Goal: Task Accomplishment & Management: Complete application form

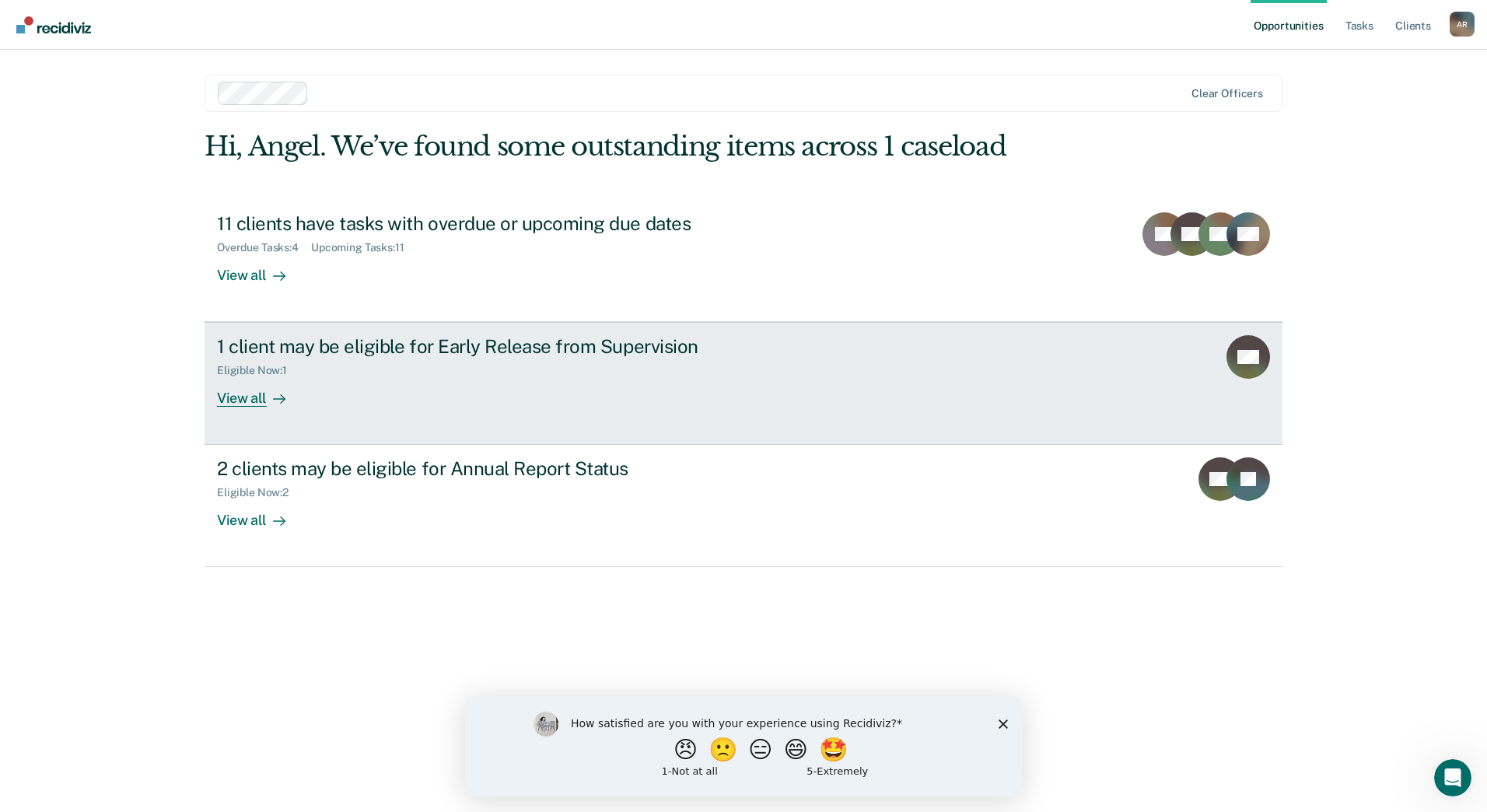
click at [255, 392] on div "View all" at bounding box center [261, 392] width 87 height 30
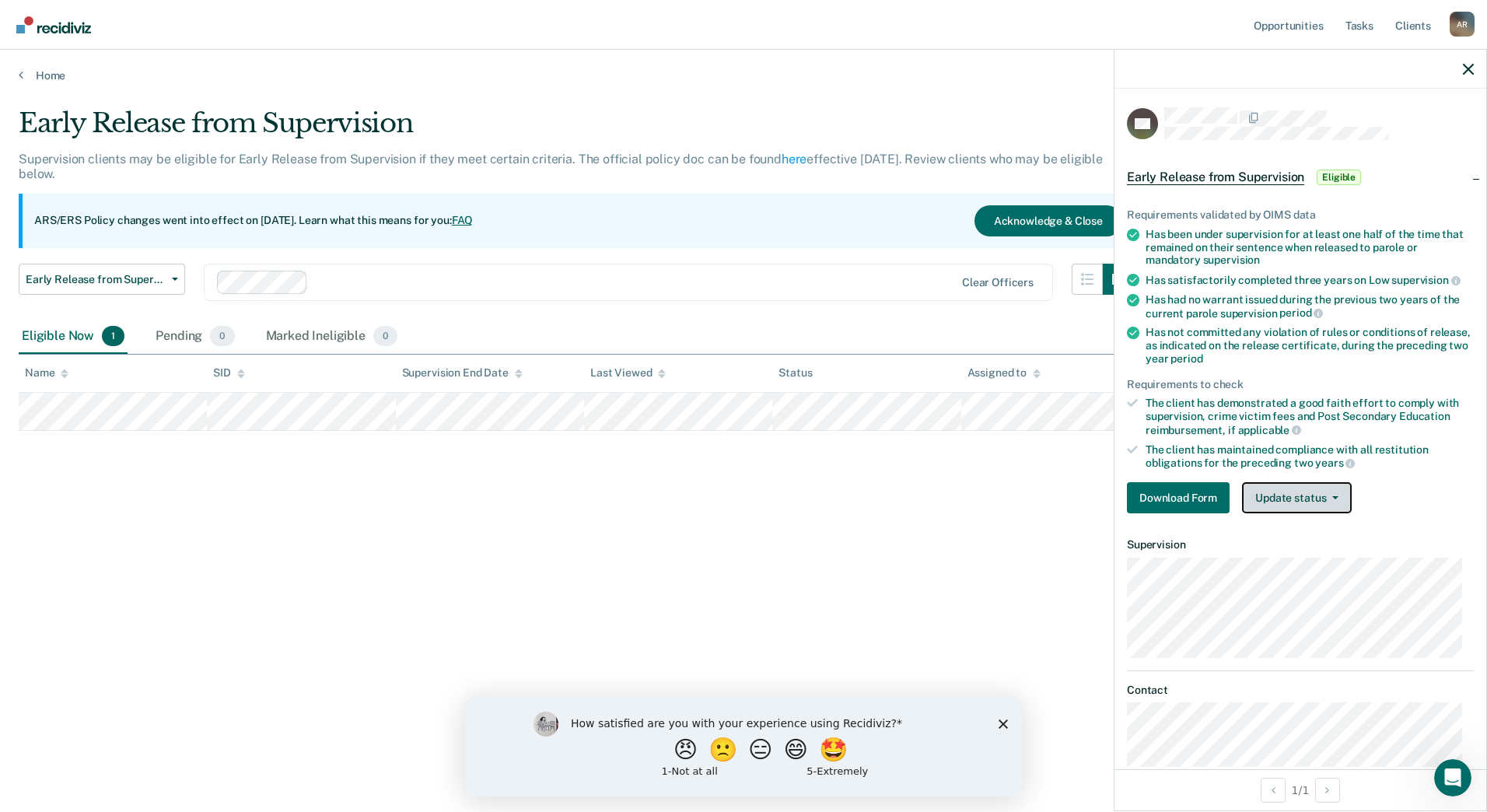
click at [1332, 500] on button "Update status" at bounding box center [1297, 497] width 109 height 31
click at [918, 520] on div "Early Release from Supervision Supervision clients may be eligible for Early Re…" at bounding box center [744, 401] width 1450 height 588
click at [1469, 69] on icon "button" at bounding box center [1468, 69] width 11 height 11
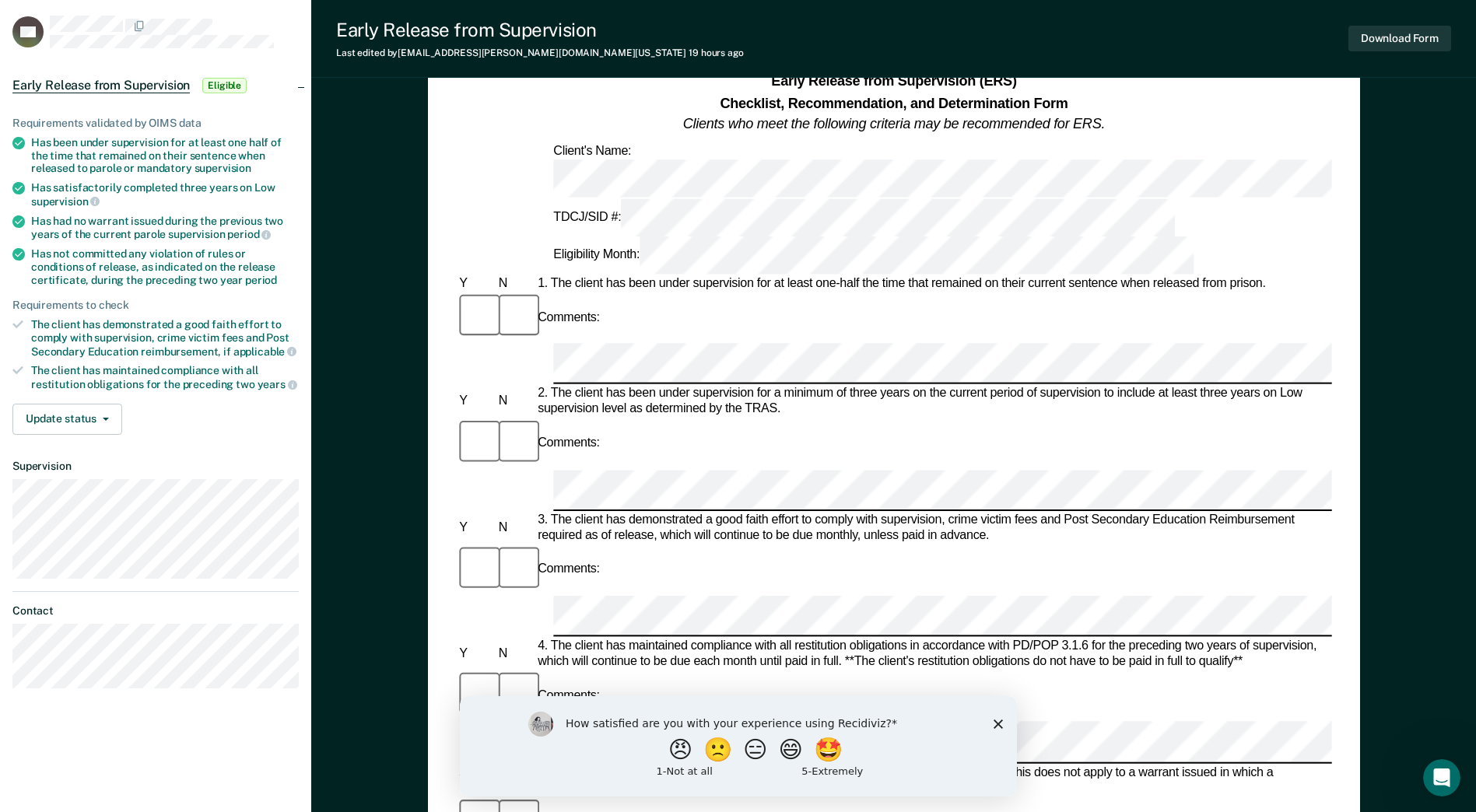
scroll to position [156, 0]
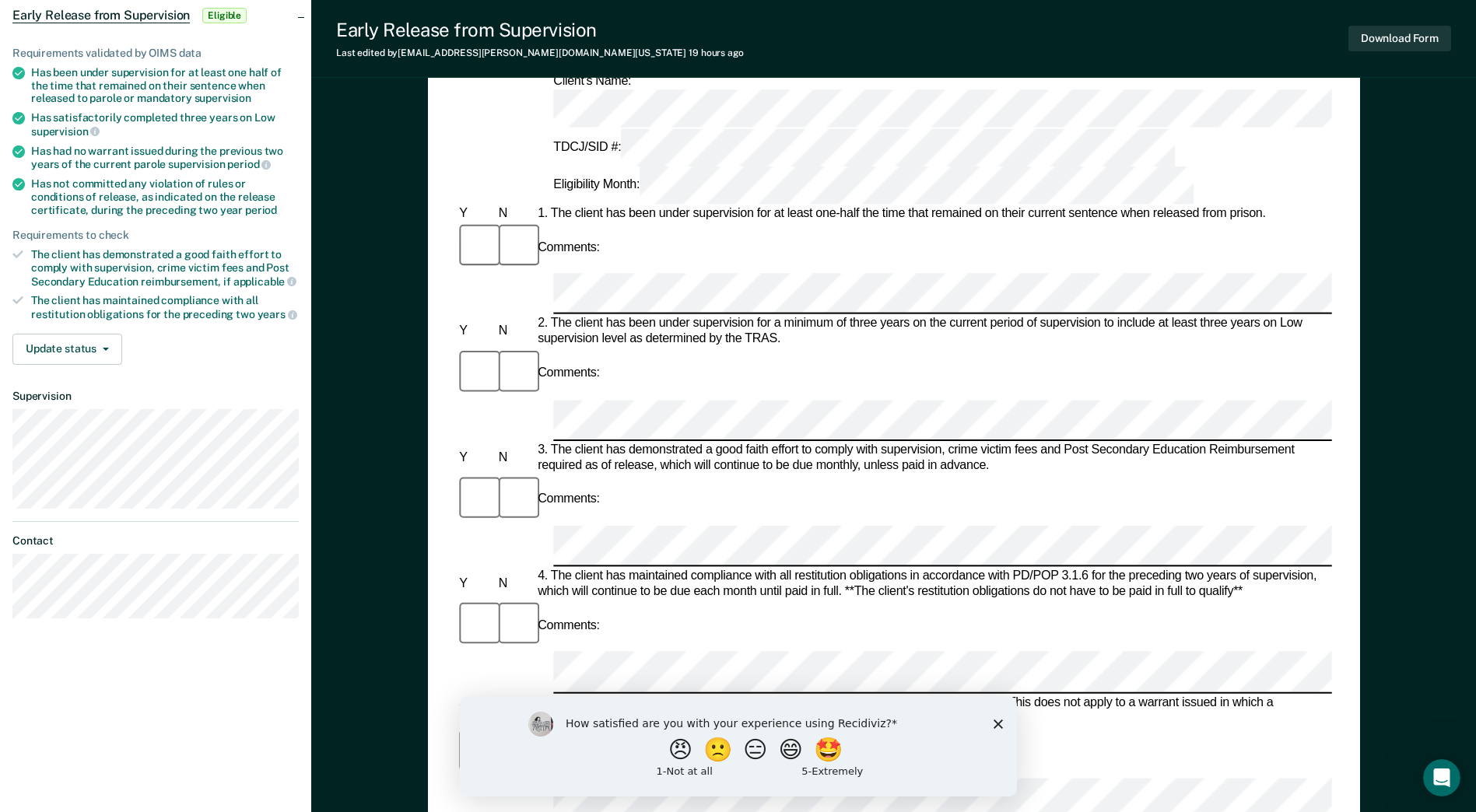
click at [997, 722] on polygon "Close survey" at bounding box center [997, 723] width 9 height 9
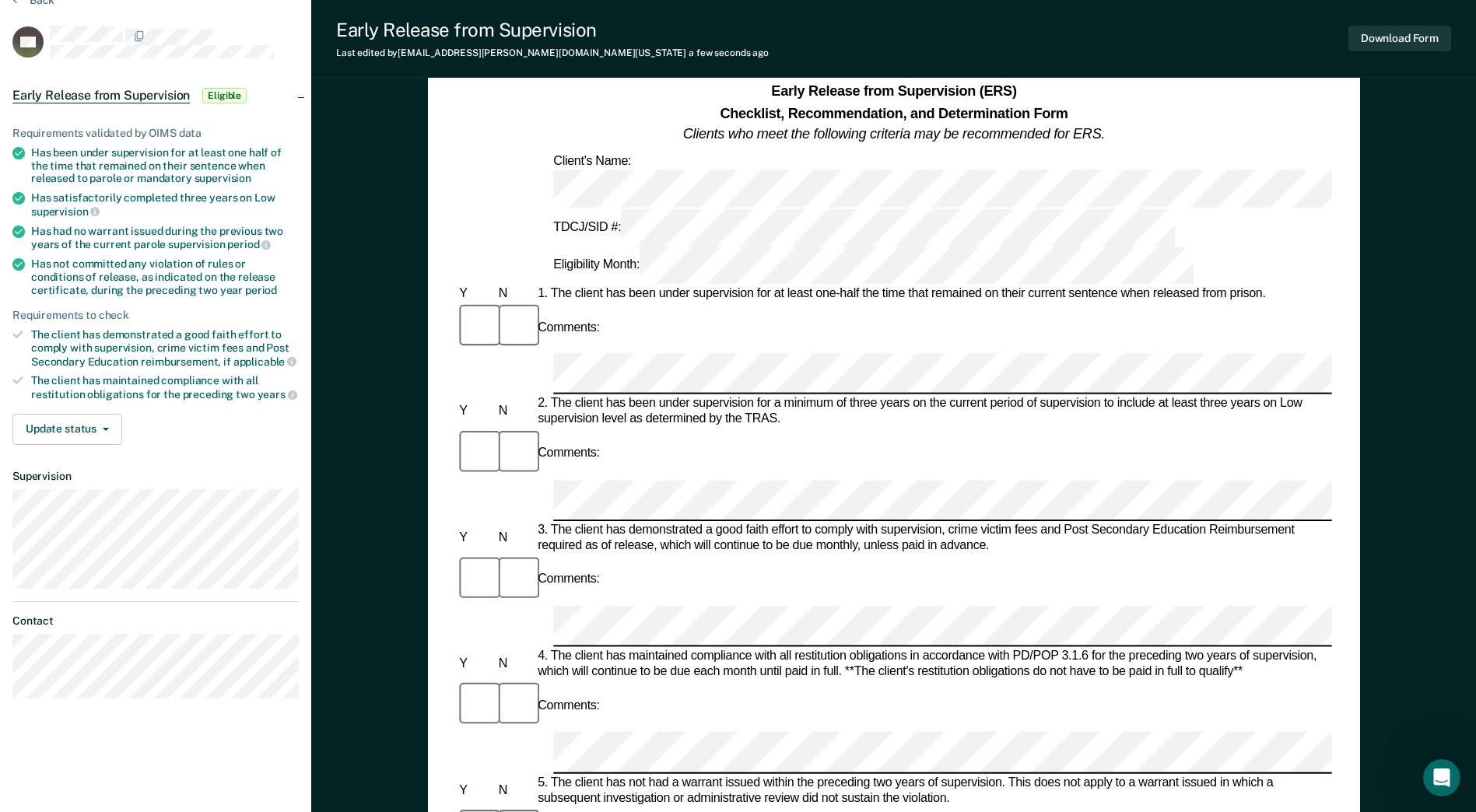
scroll to position [77, 0]
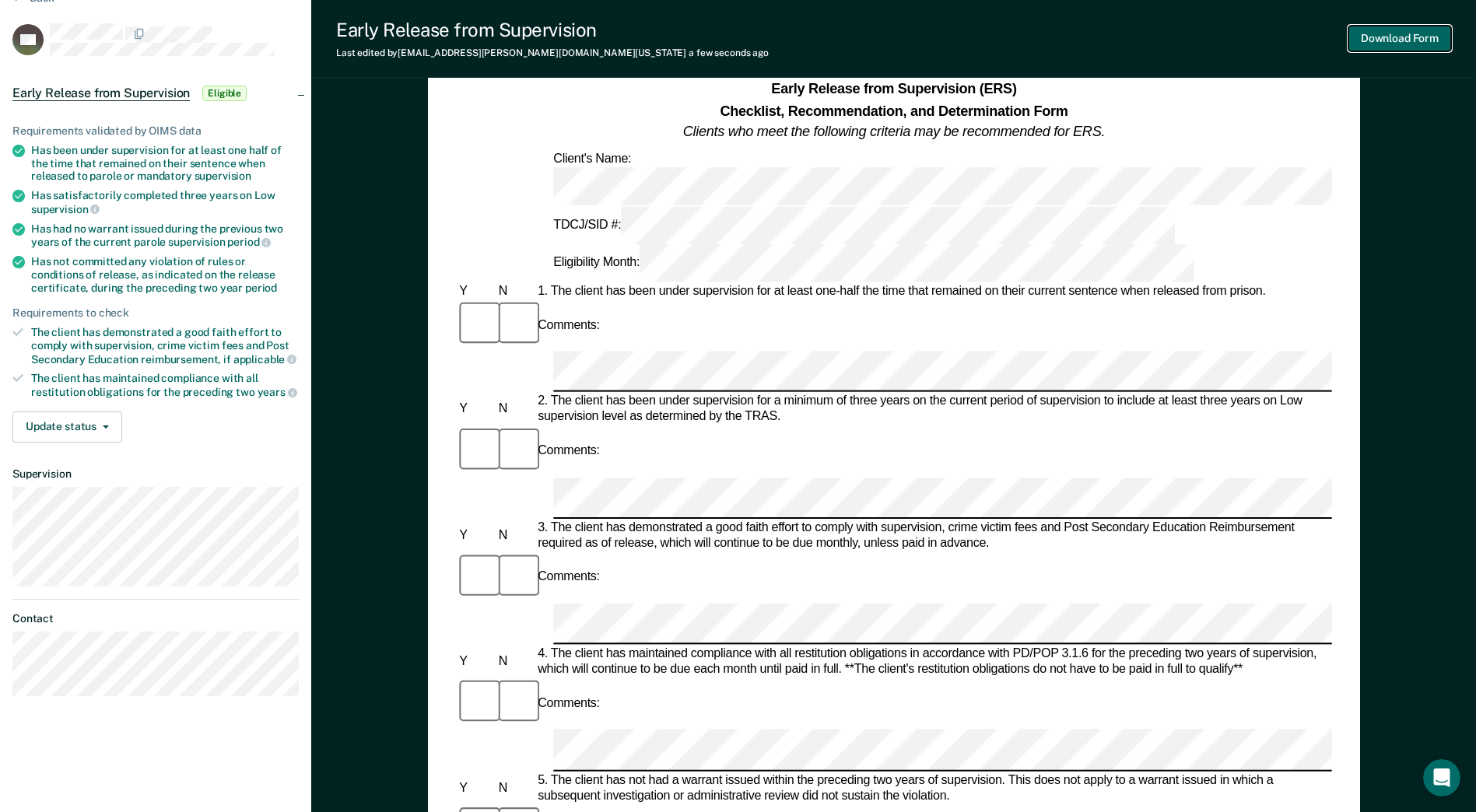
click at [1386, 45] on button "Download Form" at bounding box center [1399, 38] width 102 height 26
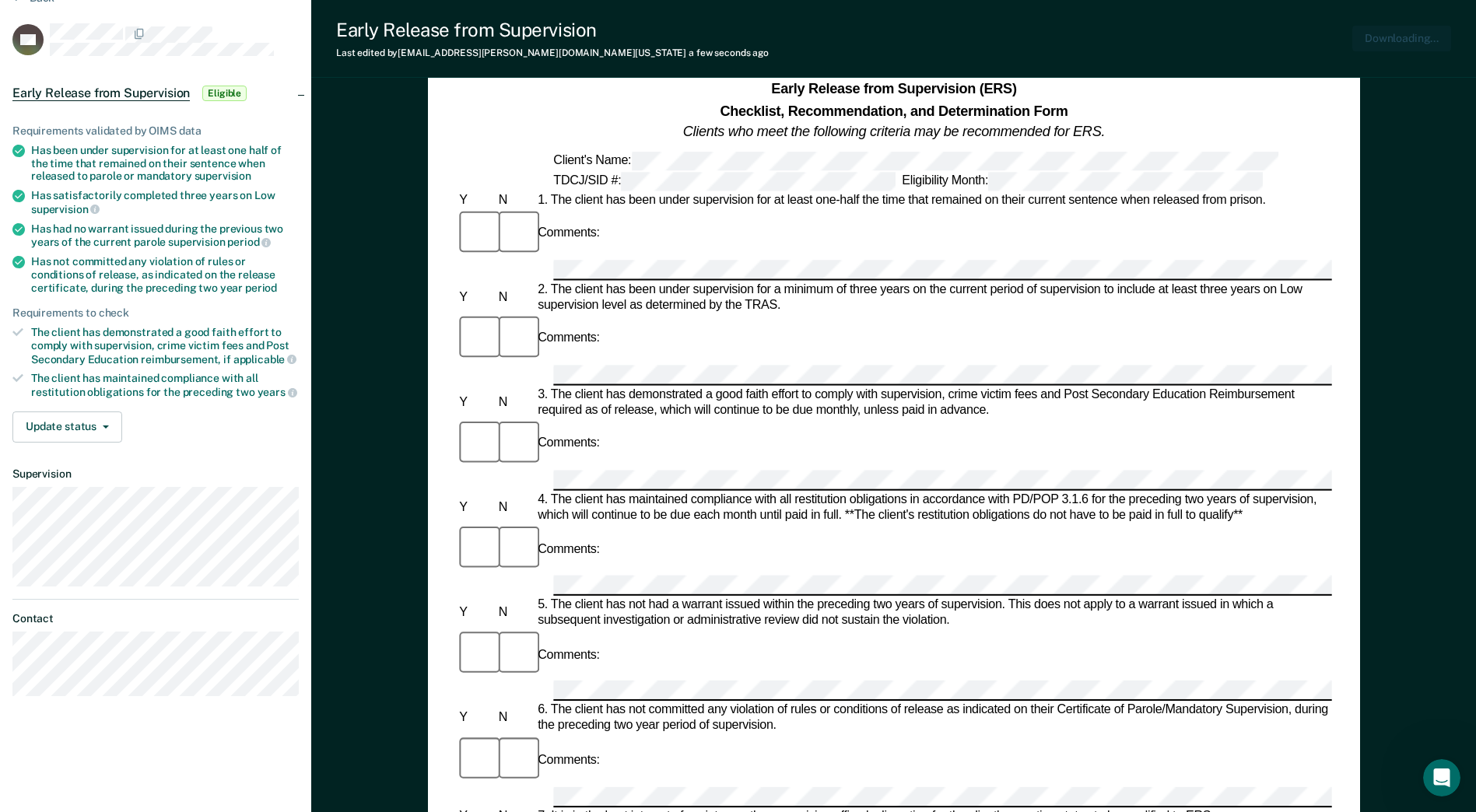
scroll to position [0, 0]
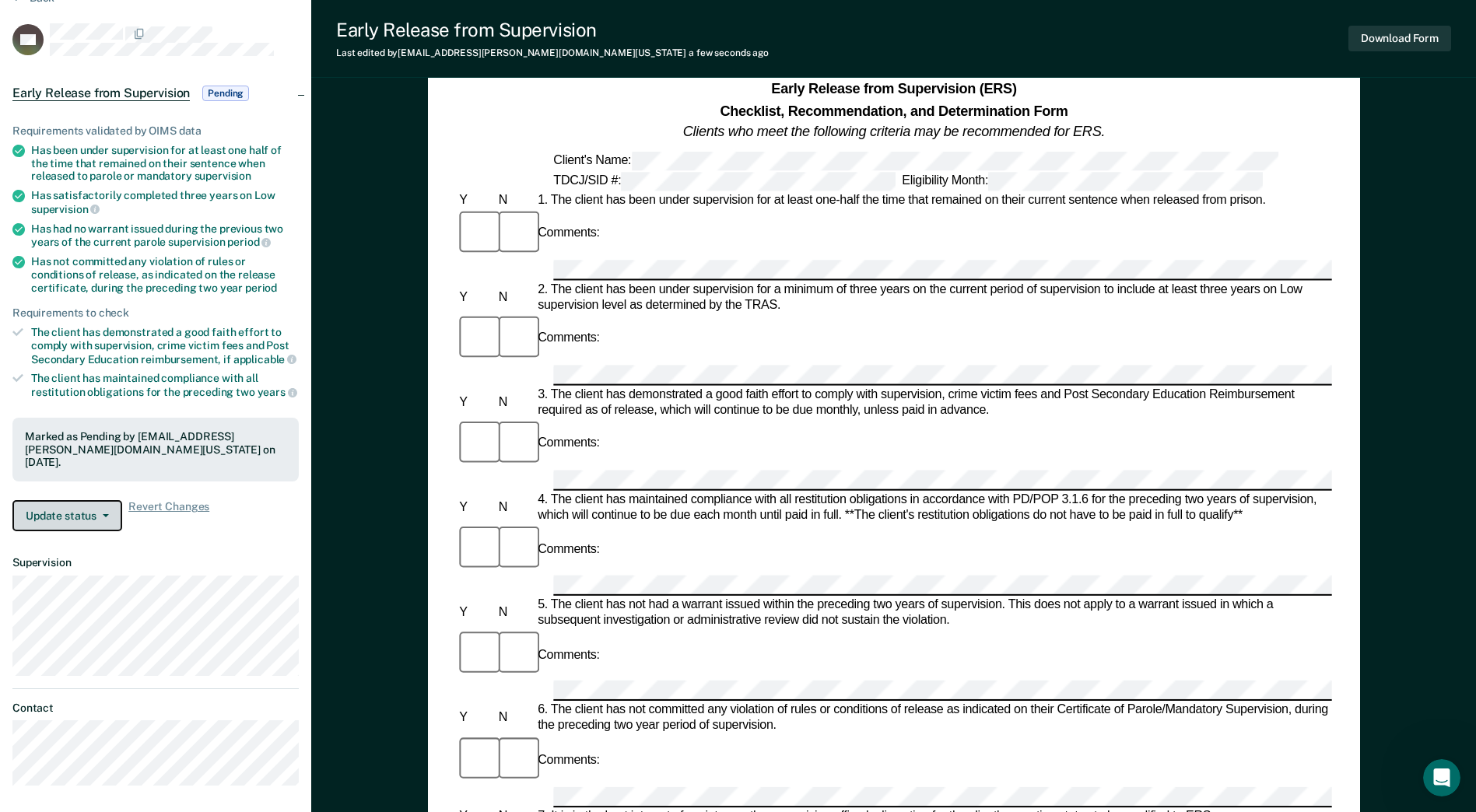
click at [96, 500] on button "Update status" at bounding box center [67, 515] width 109 height 31
click at [187, 521] on div "Requirements validated by OIMS data Has been under supervision for at least one…" at bounding box center [156, 321] width 311 height 444
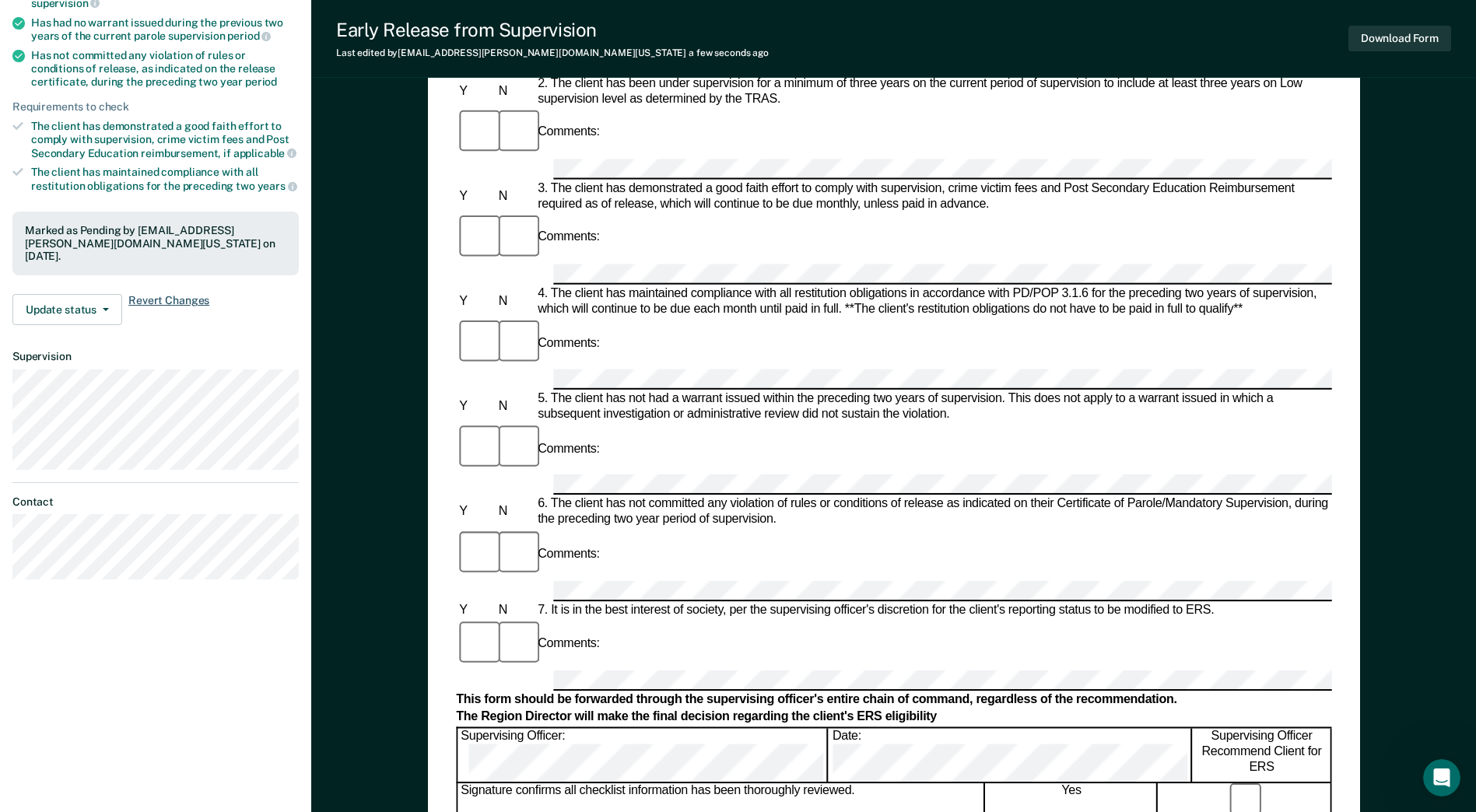
scroll to position [233, 0]
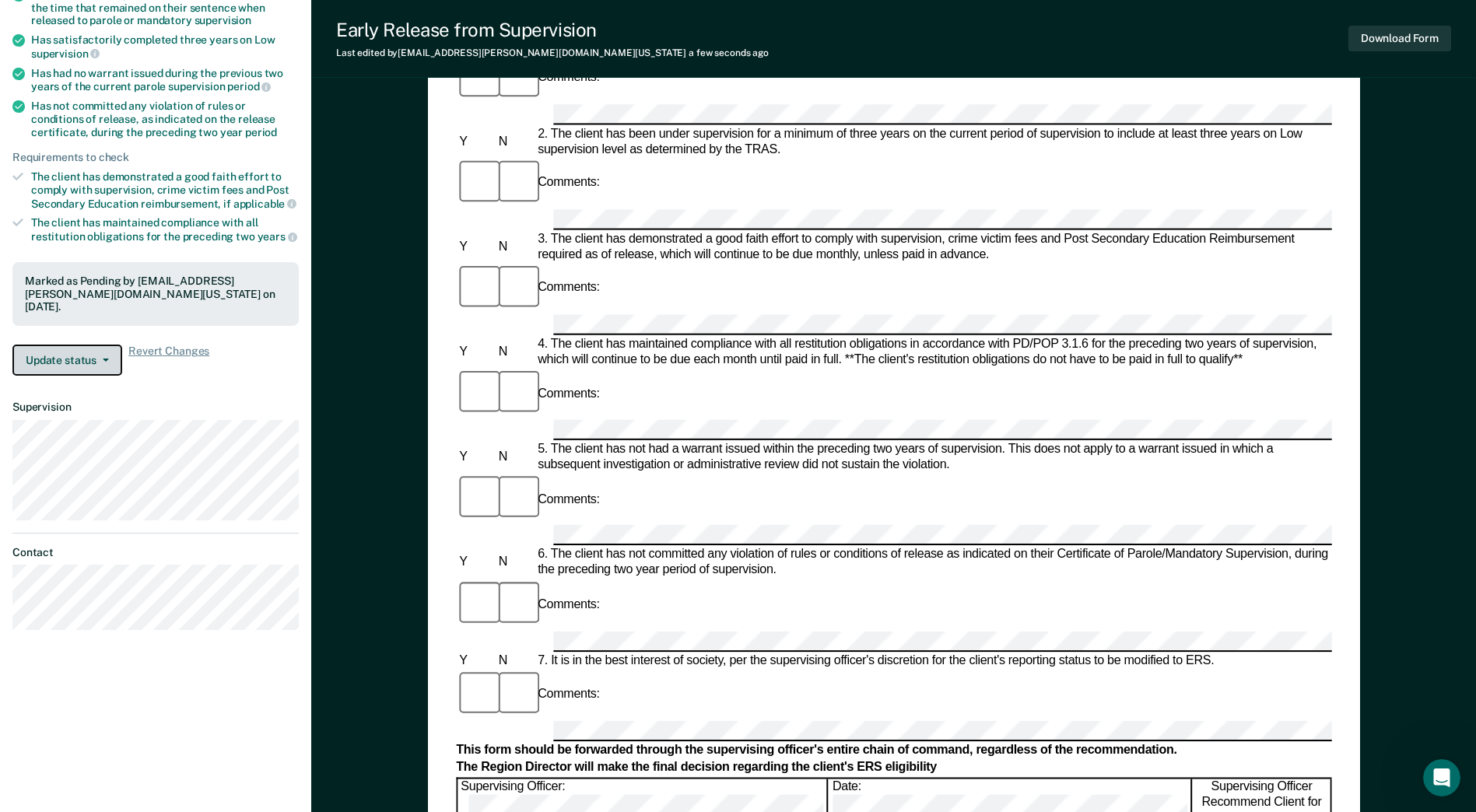
click at [102, 358] on icon "button" at bounding box center [105, 359] width 6 height 3
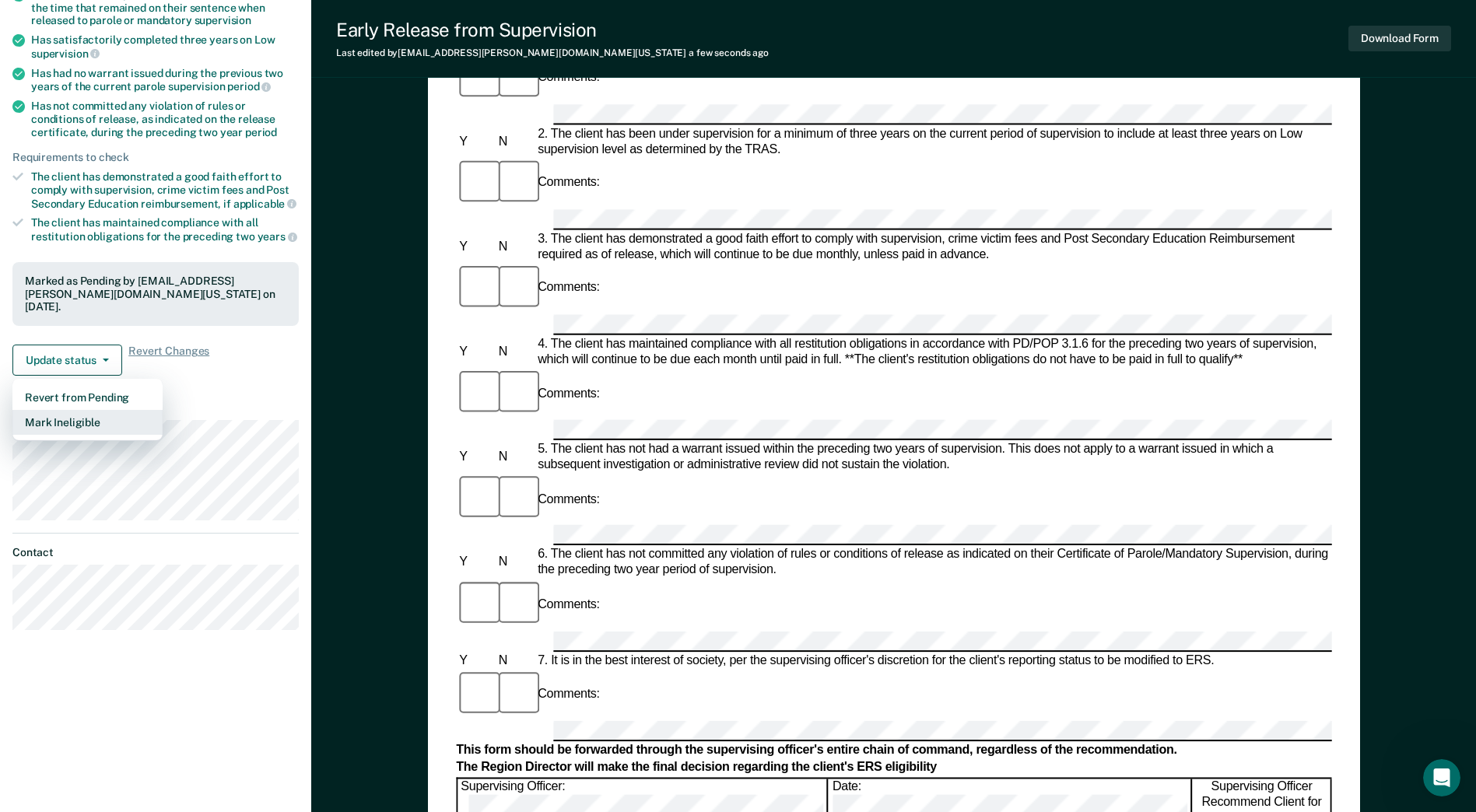
click at [77, 410] on button "Mark Ineligible" at bounding box center [87, 422] width 150 height 25
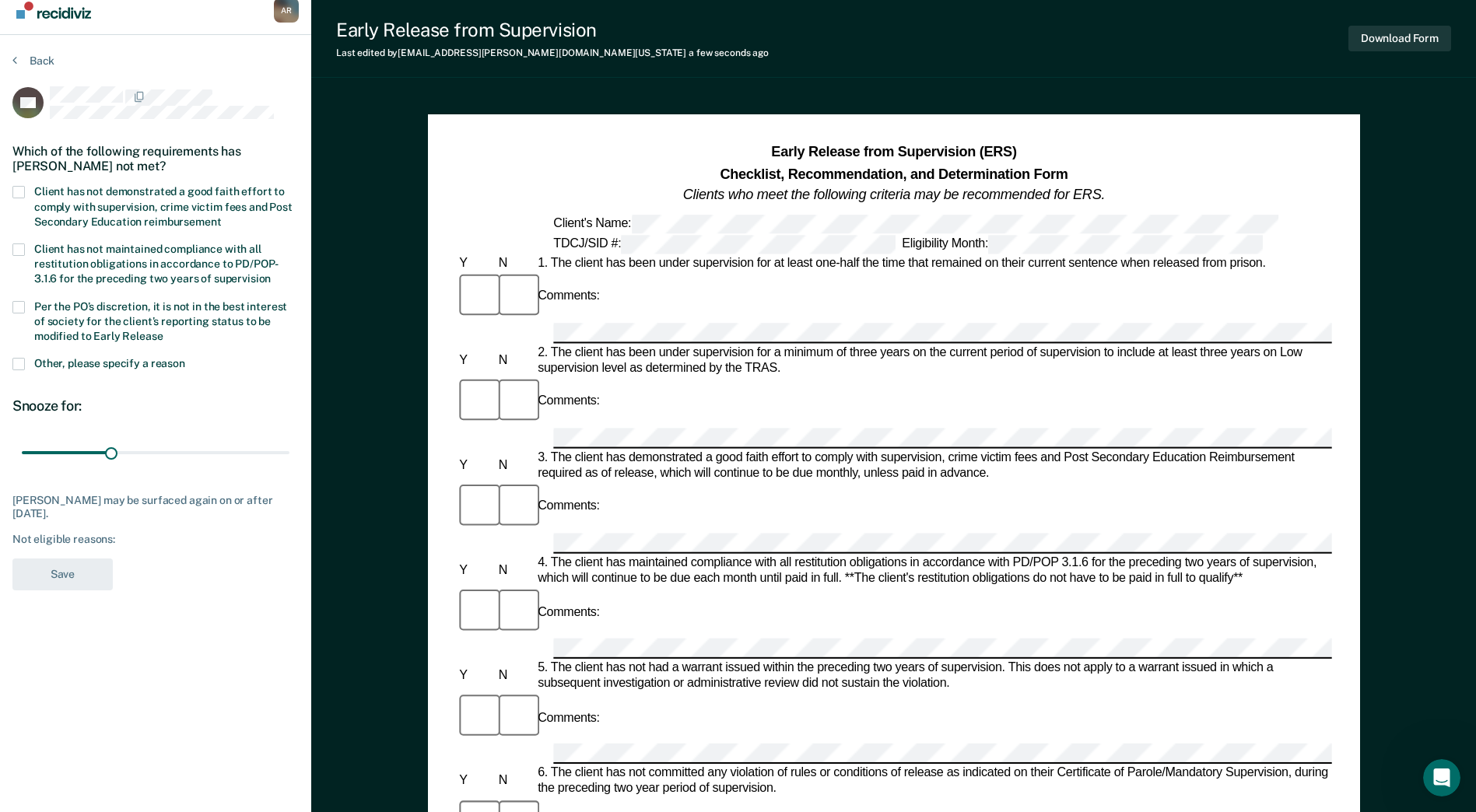
scroll to position [0, 0]
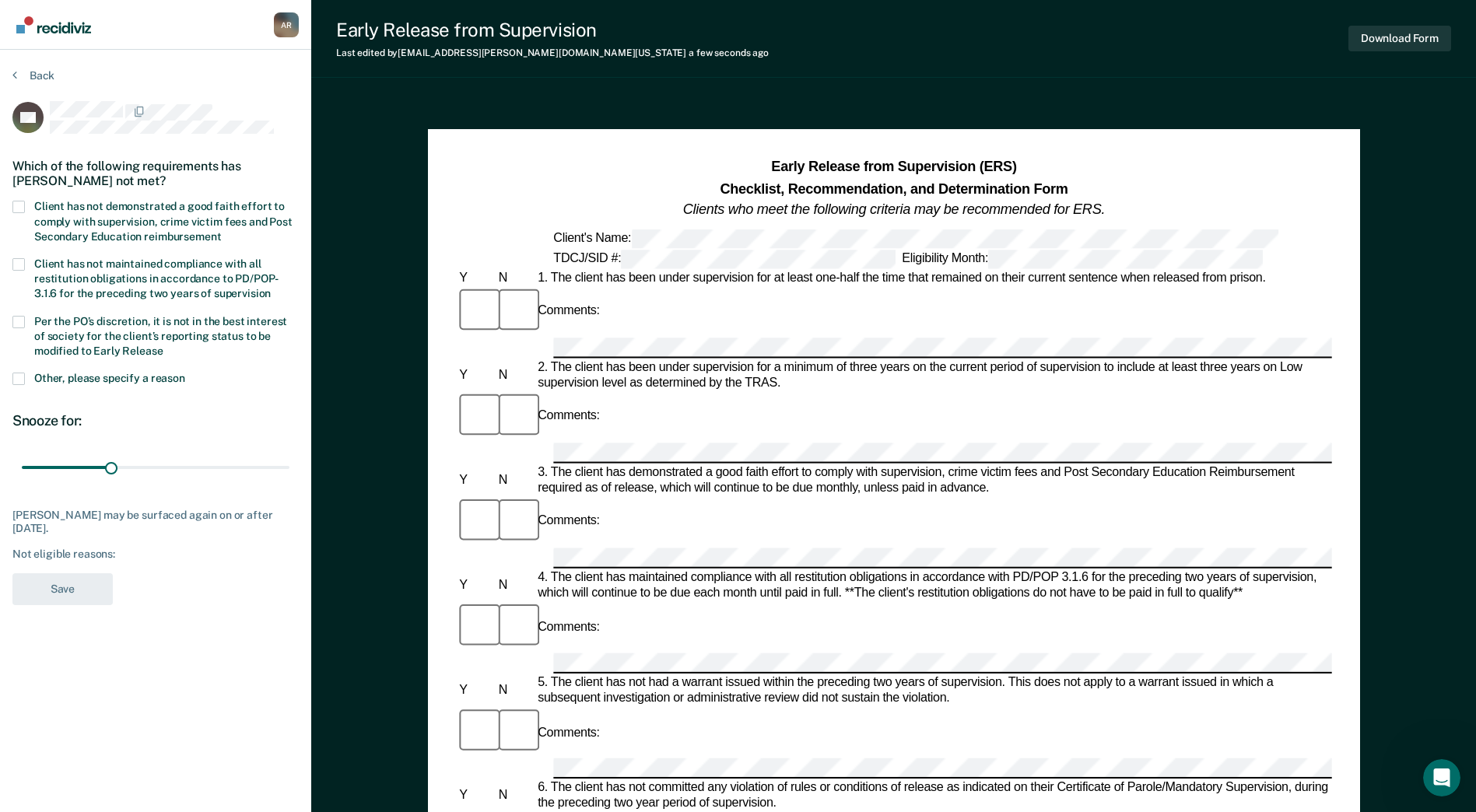
click at [91, 533] on div "Kevin Hicks may be surfaced again on or after October 18, 2025. Not eligible re…" at bounding box center [156, 535] width 286 height 52
click at [80, 551] on div "Not eligible reasons:" at bounding box center [156, 554] width 286 height 13
click at [21, 318] on span at bounding box center [19, 322] width 12 height 12
click at [164, 345] on input "Per the PO’s discretion, it is not in the best interest of society for the clie…" at bounding box center [164, 345] width 0 height 0
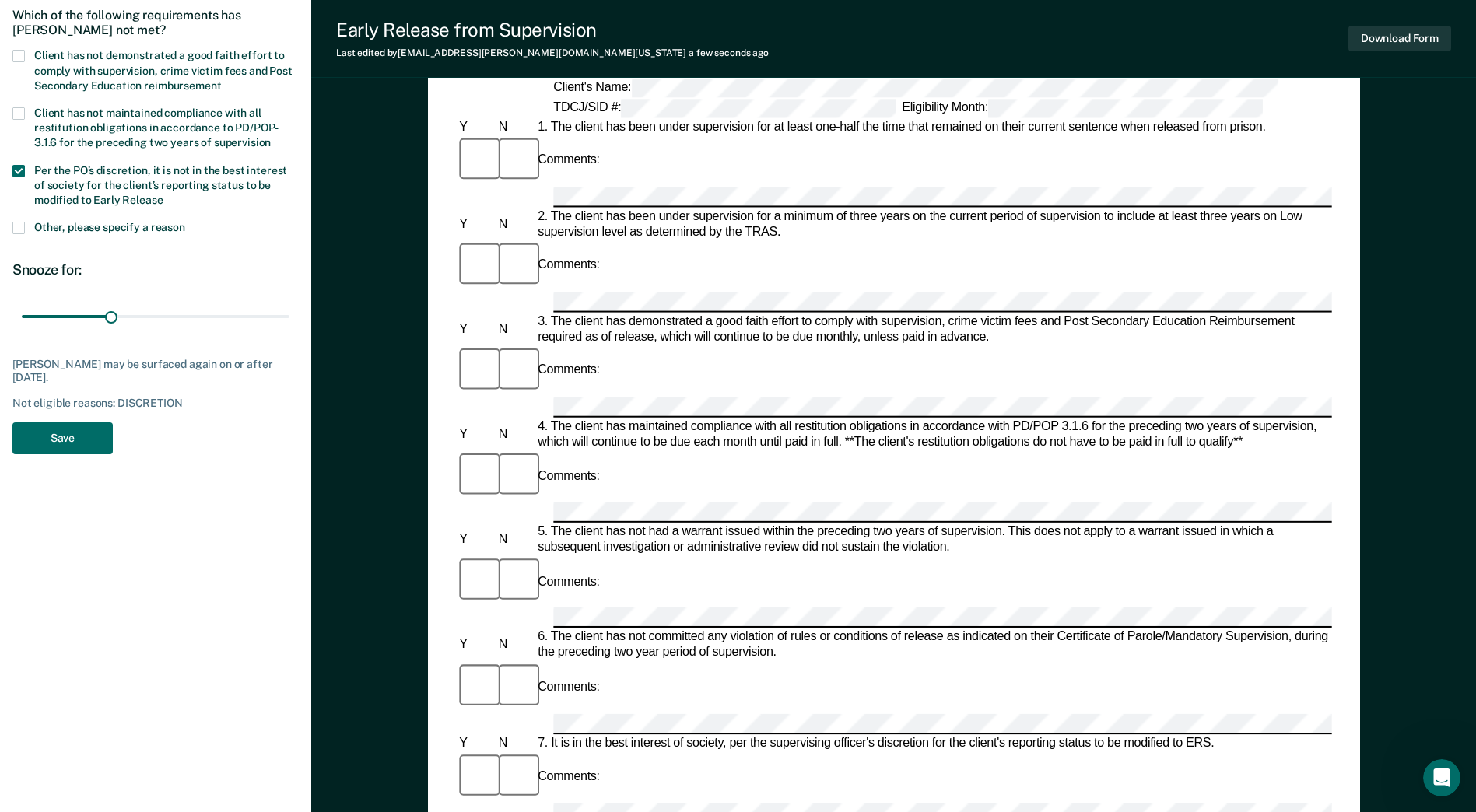
scroll to position [156, 0]
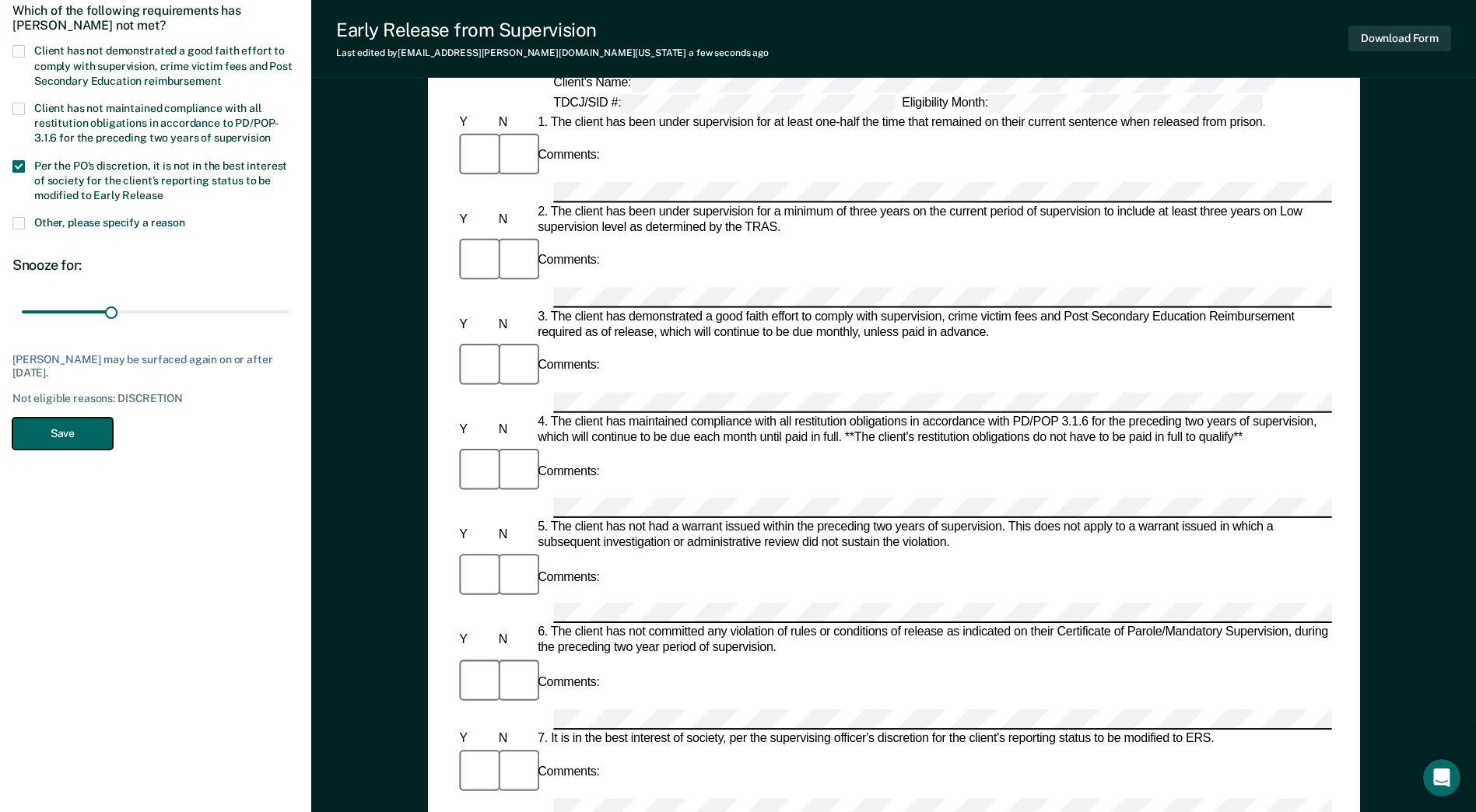
click at [75, 433] on button "Save" at bounding box center [62, 434] width 101 height 32
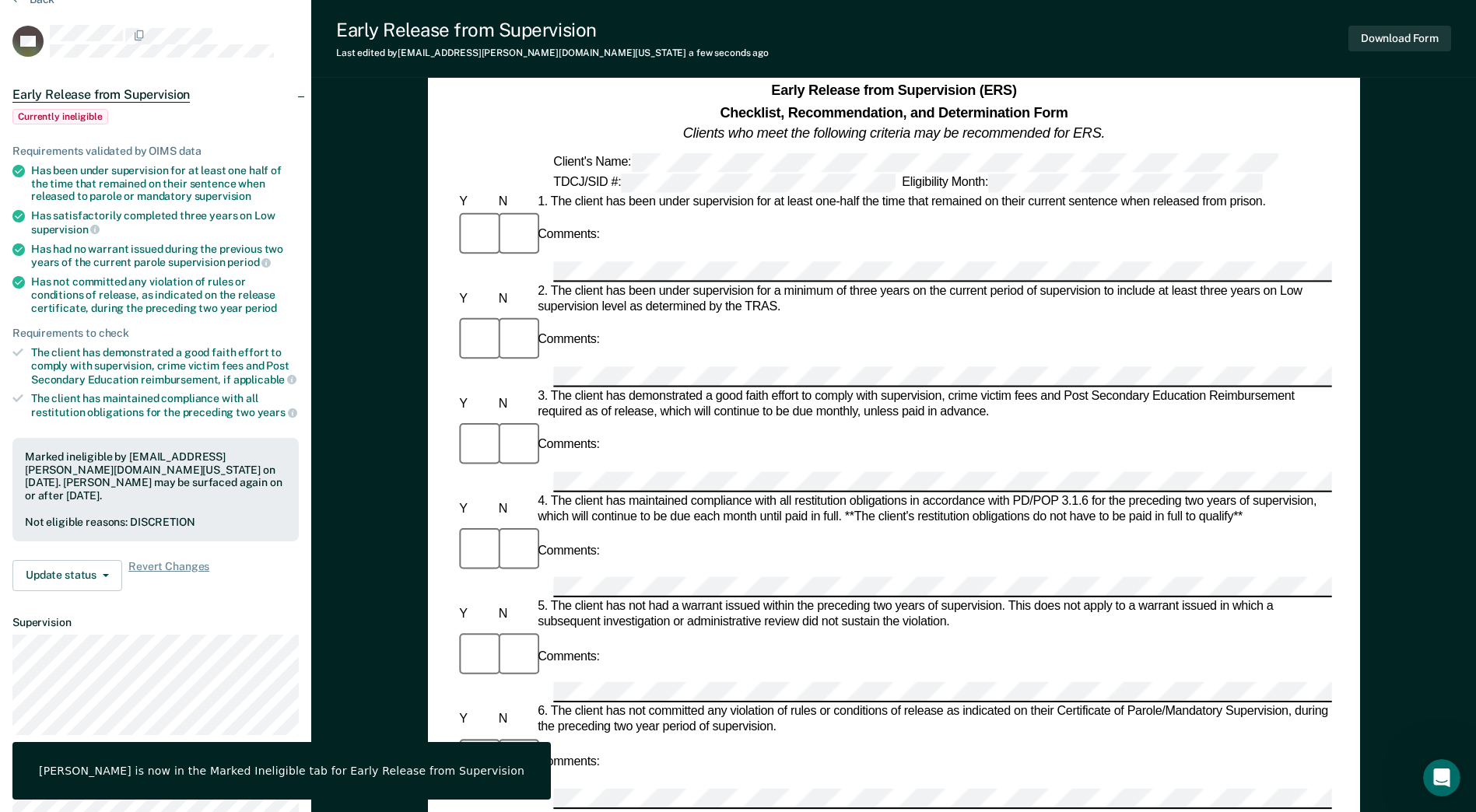
scroll to position [0, 0]
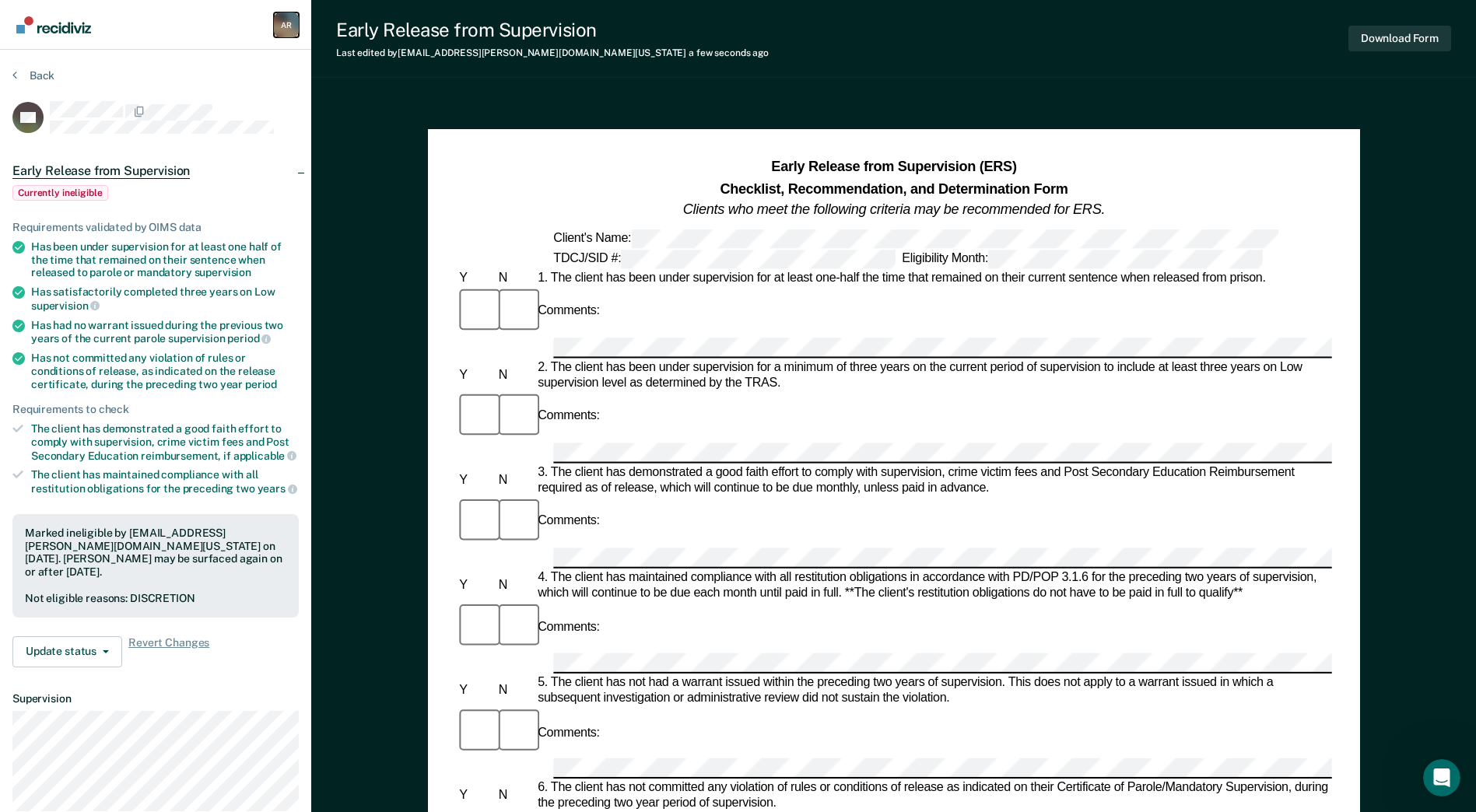
click at [293, 24] on div "A R" at bounding box center [286, 25] width 25 height 25
click at [41, 71] on button "Back" at bounding box center [33, 76] width 42 height 14
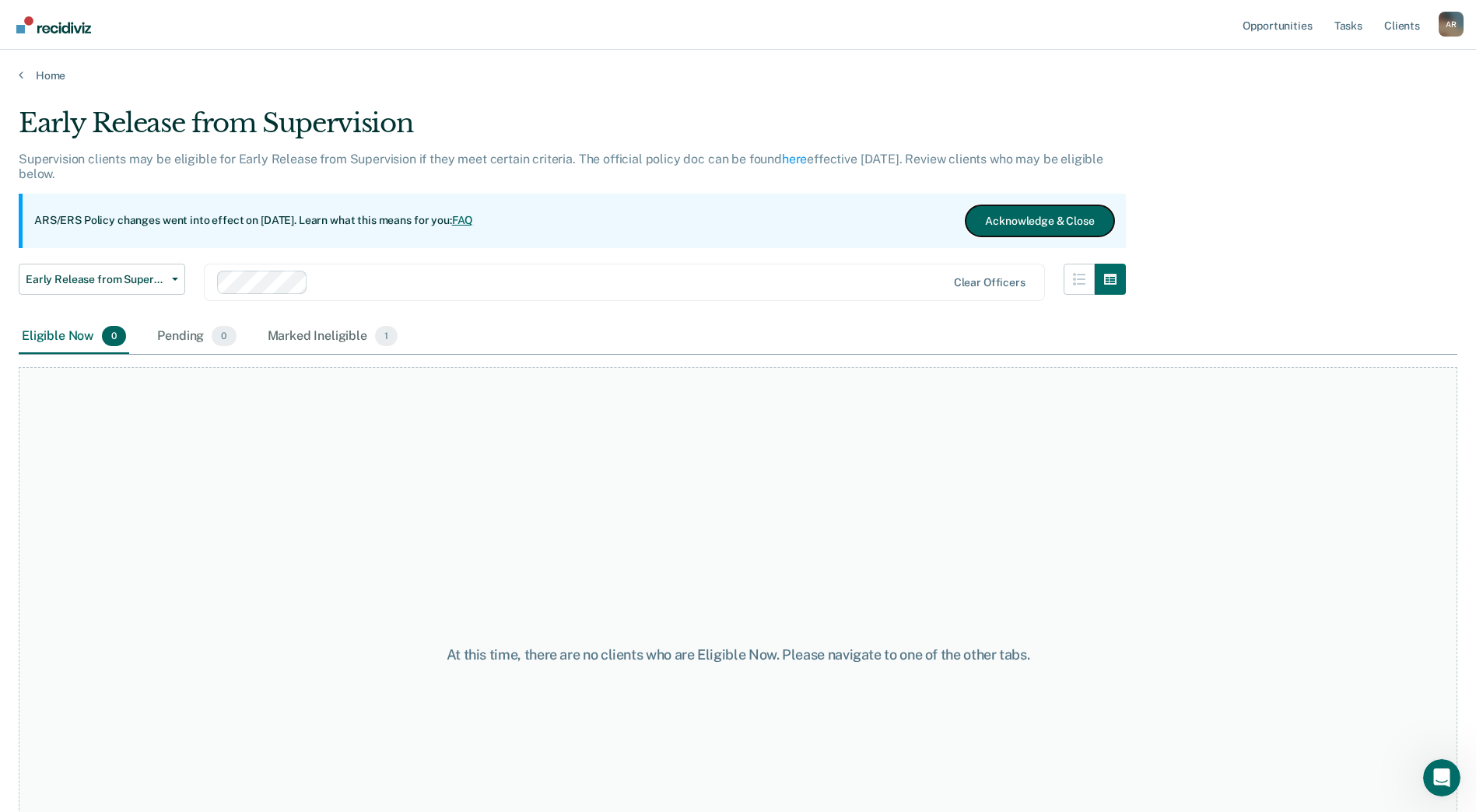
click at [1022, 221] on button "Acknowledge & Close" at bounding box center [1039, 221] width 148 height 31
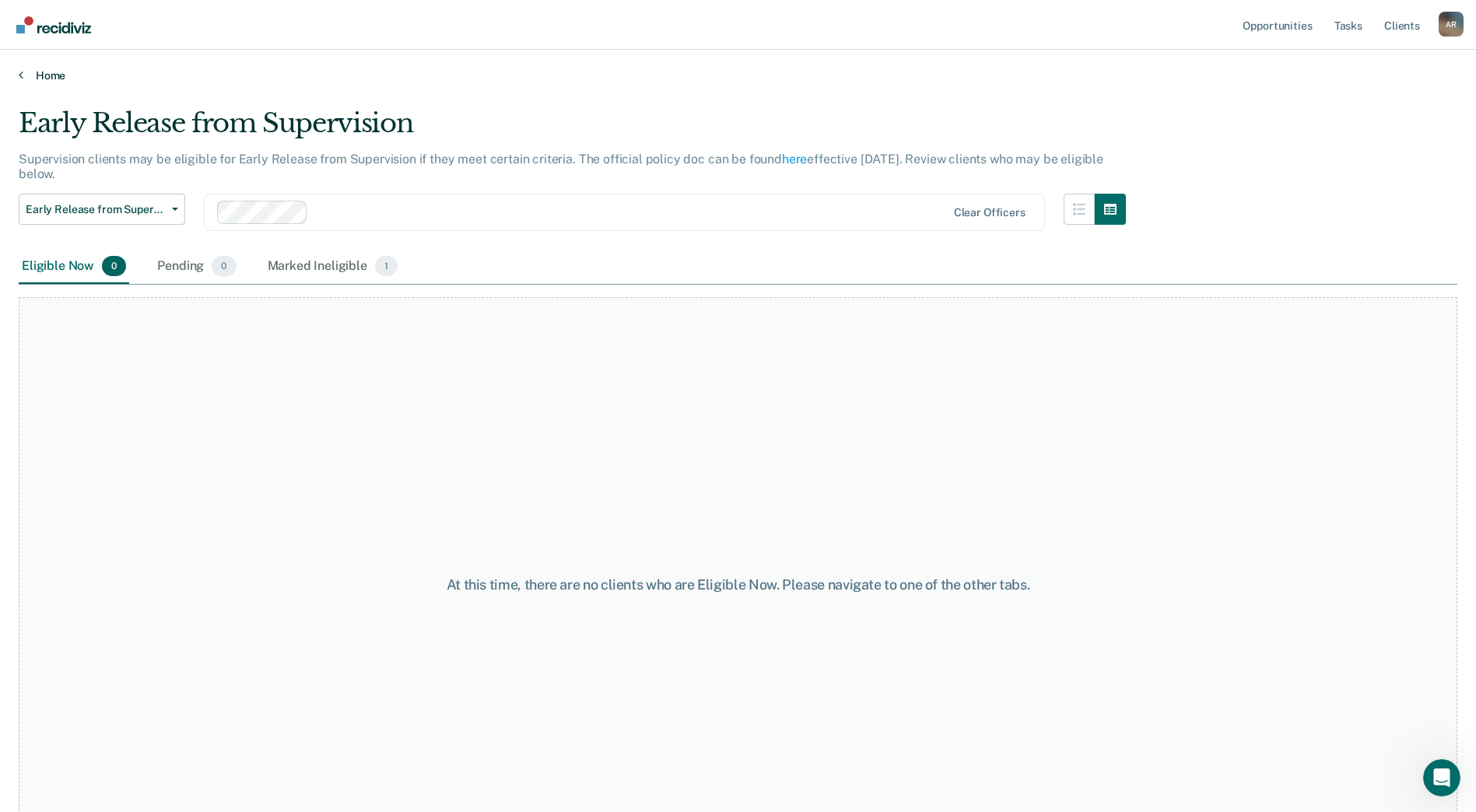
click at [41, 71] on link "Home" at bounding box center [738, 76] width 1439 height 14
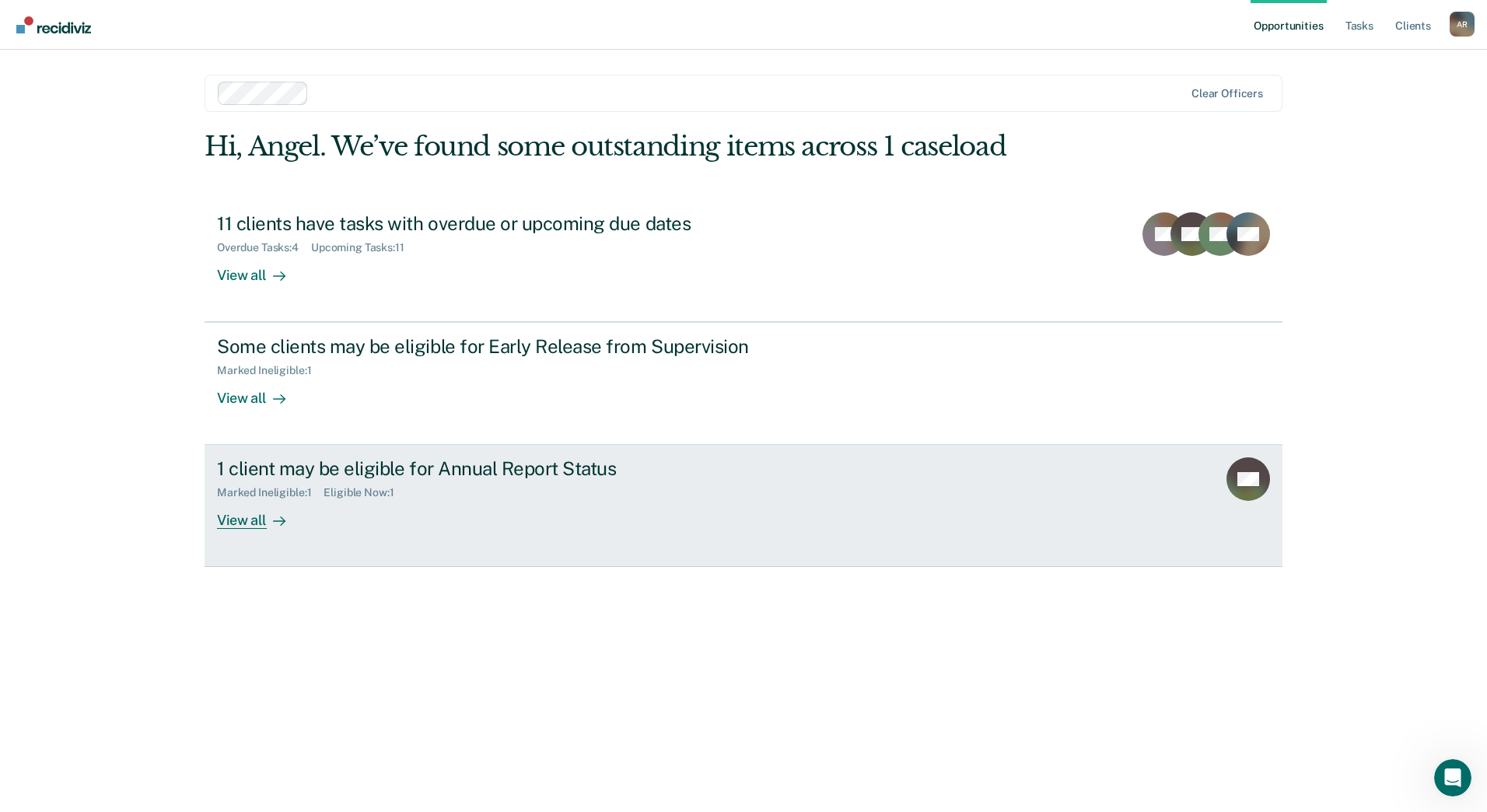
click at [252, 516] on div "View all" at bounding box center [261, 515] width 87 height 30
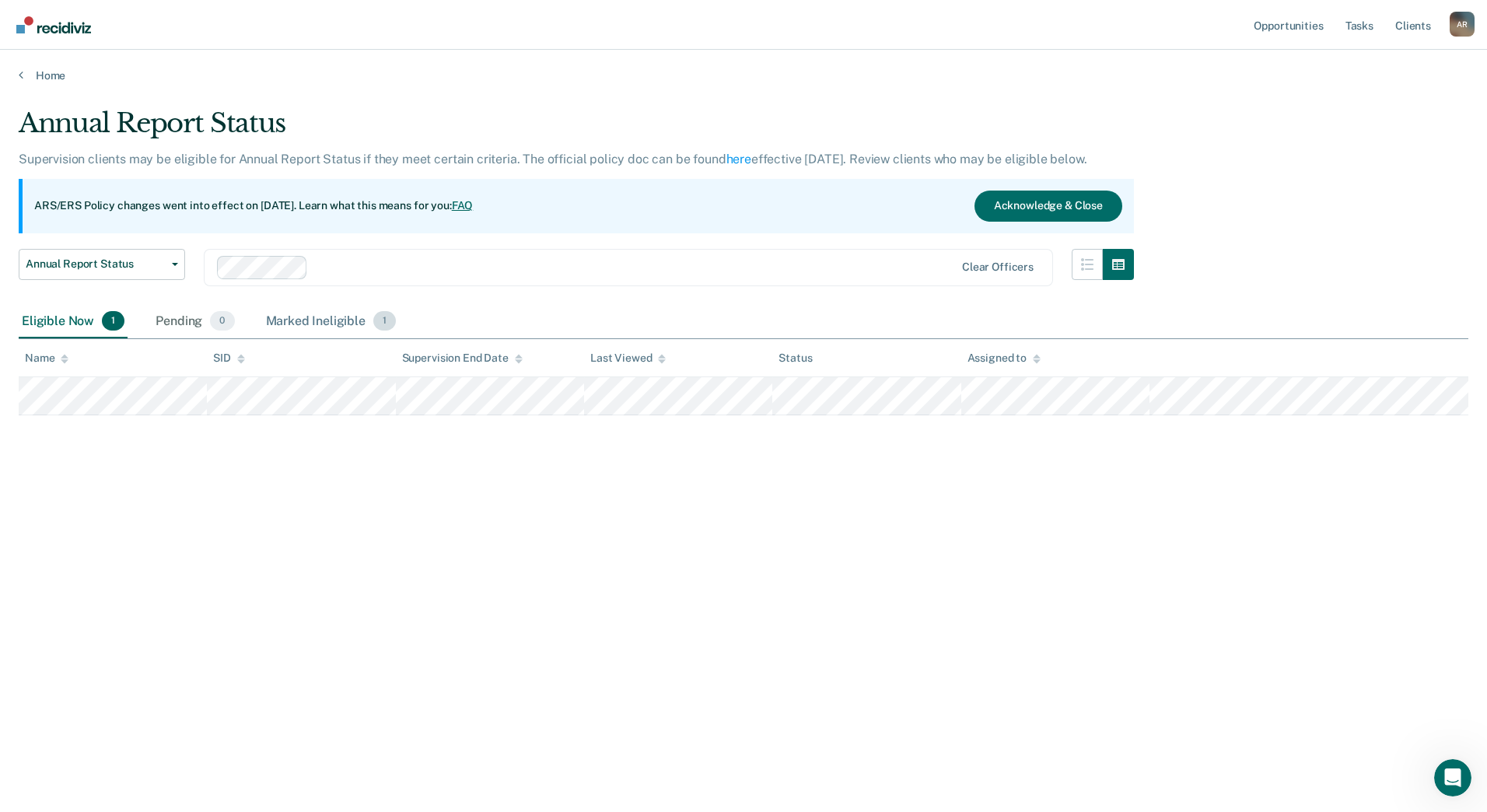
click at [299, 325] on div "Marked Ineligible 1" at bounding box center [332, 322] width 137 height 34
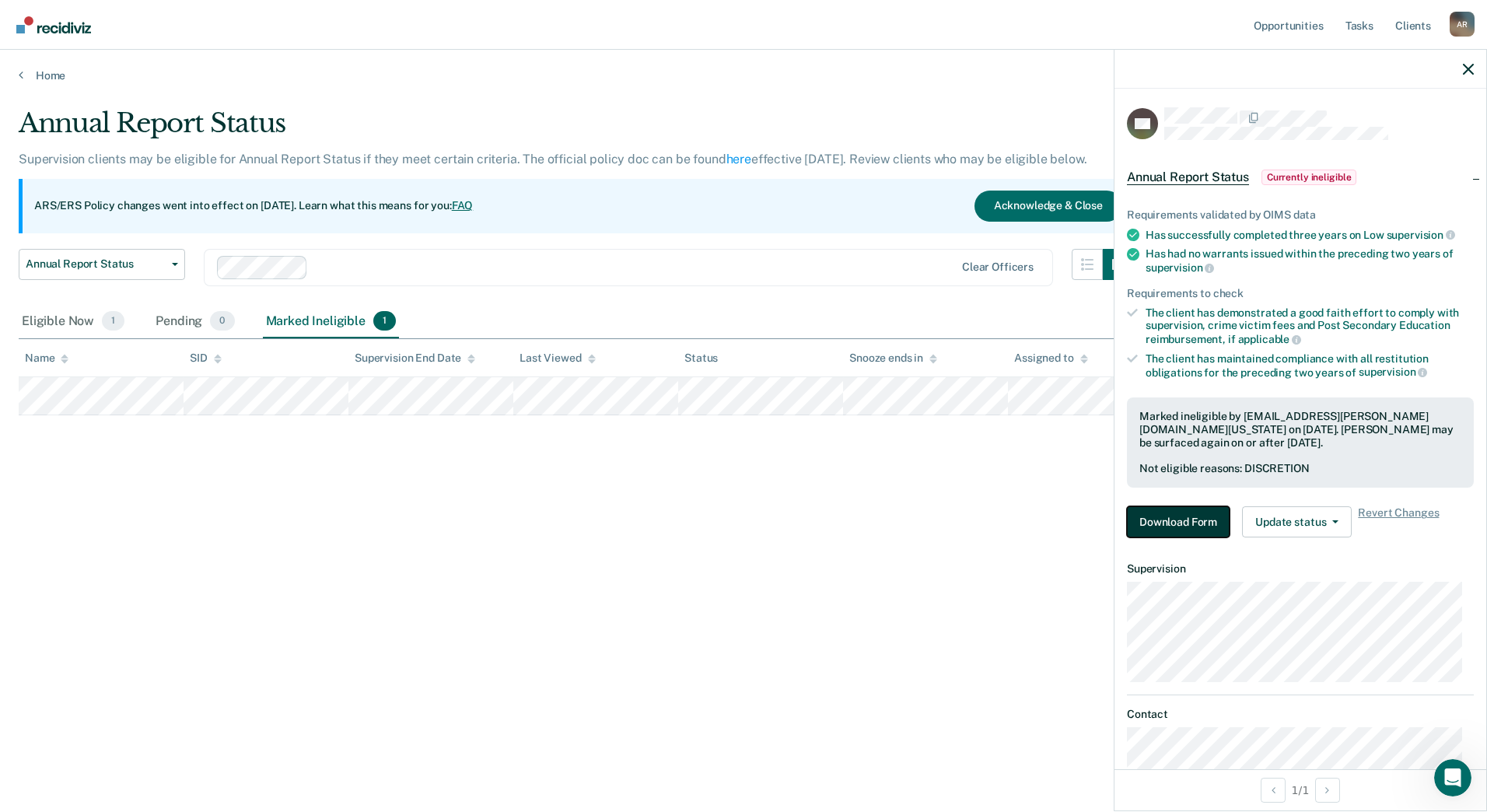
click at [1170, 518] on button "Download Form" at bounding box center [1178, 521] width 102 height 31
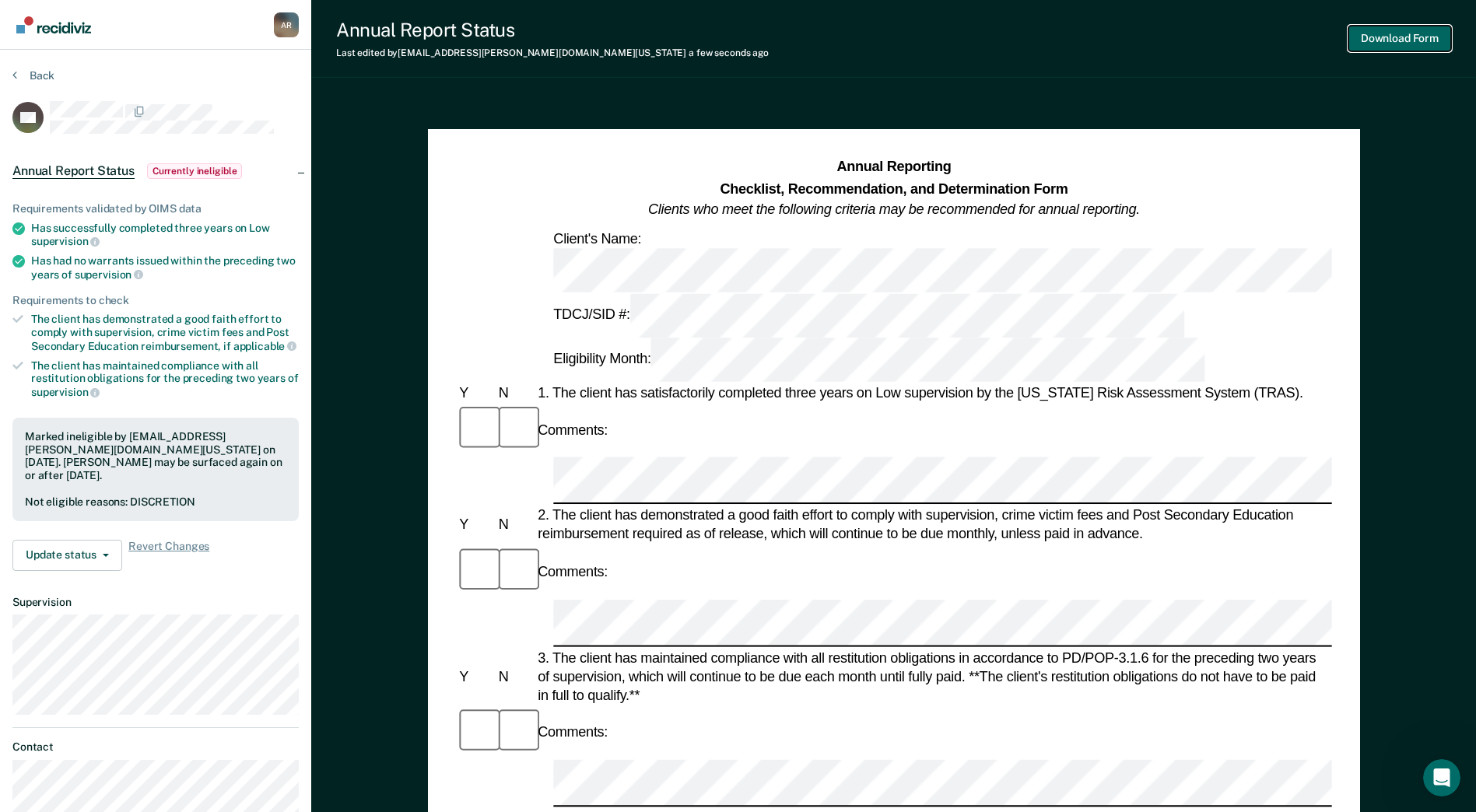
click at [1382, 36] on button "Download Form" at bounding box center [1399, 38] width 102 height 26
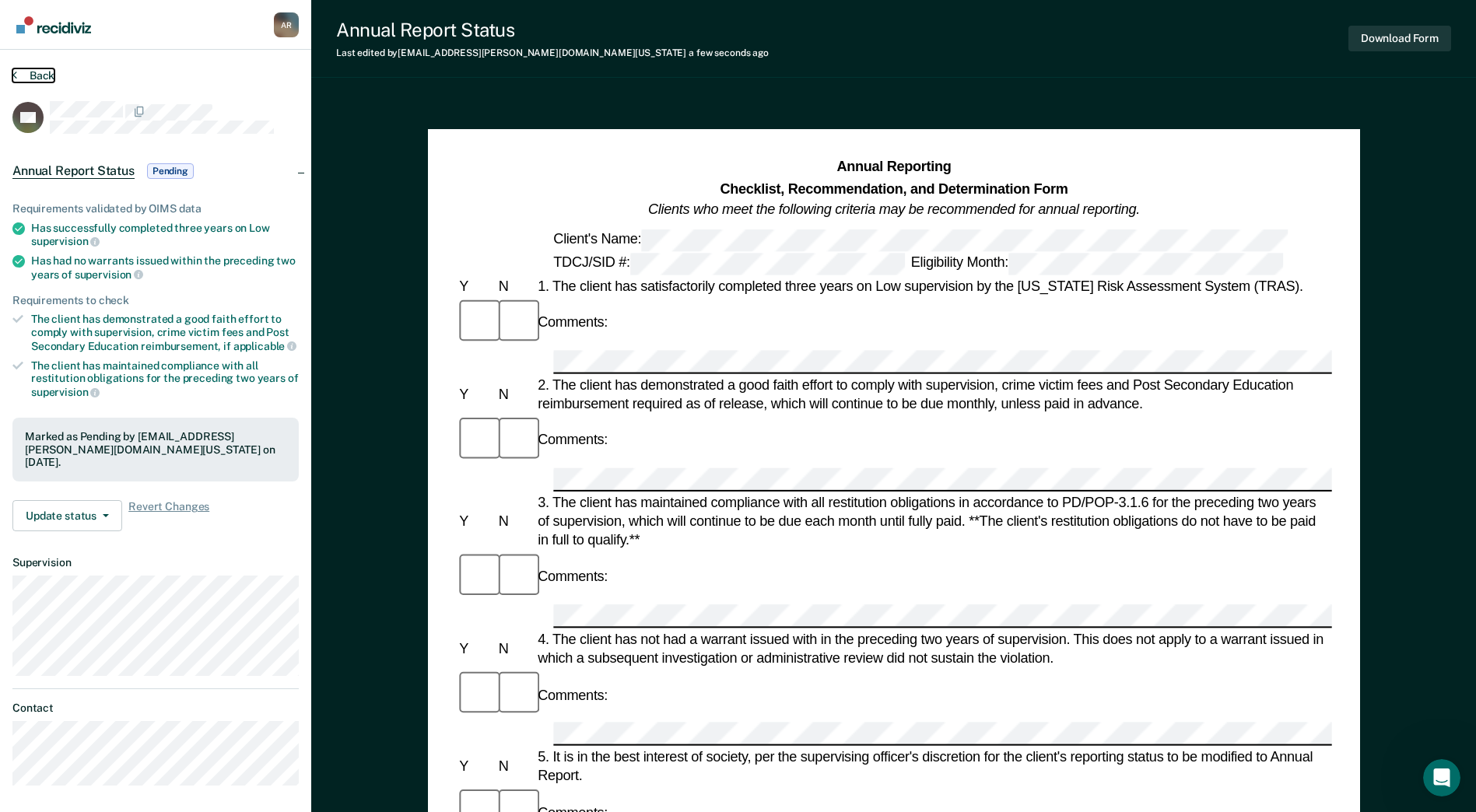
click at [28, 71] on button "Back" at bounding box center [33, 76] width 42 height 14
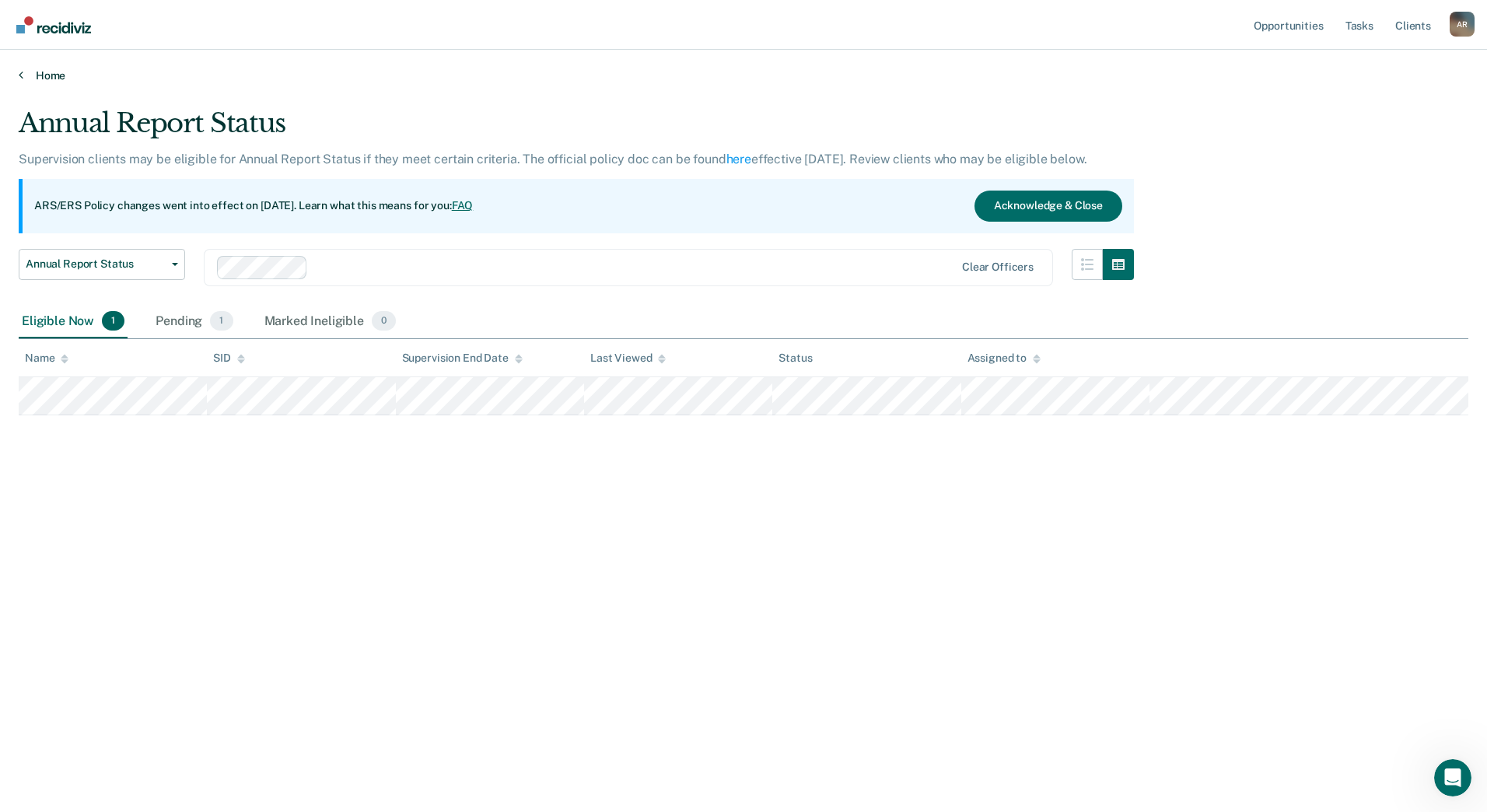
click at [59, 76] on link "Home" at bounding box center [744, 76] width 1450 height 14
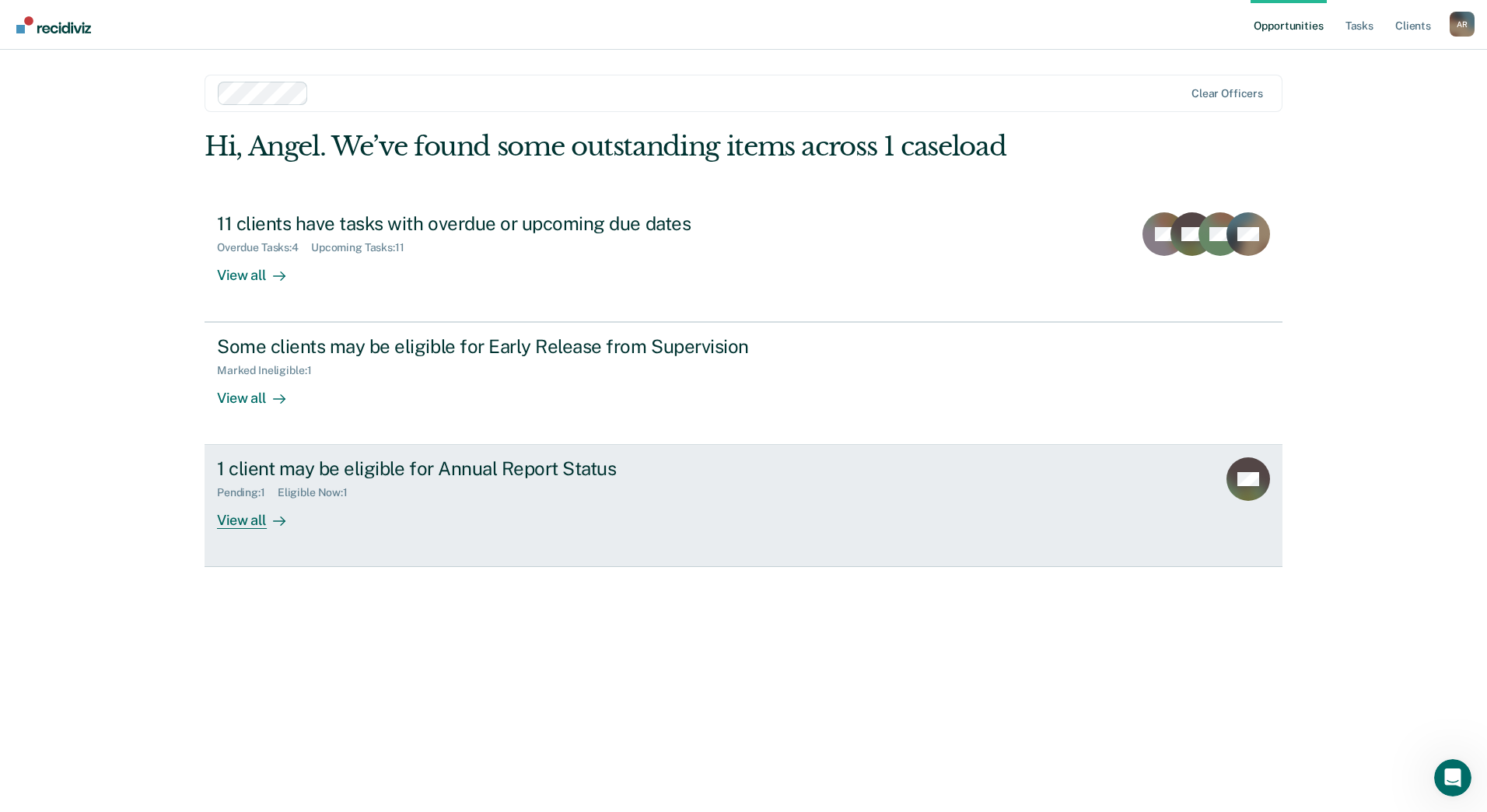
click at [256, 529] on div "View all" at bounding box center [261, 515] width 87 height 30
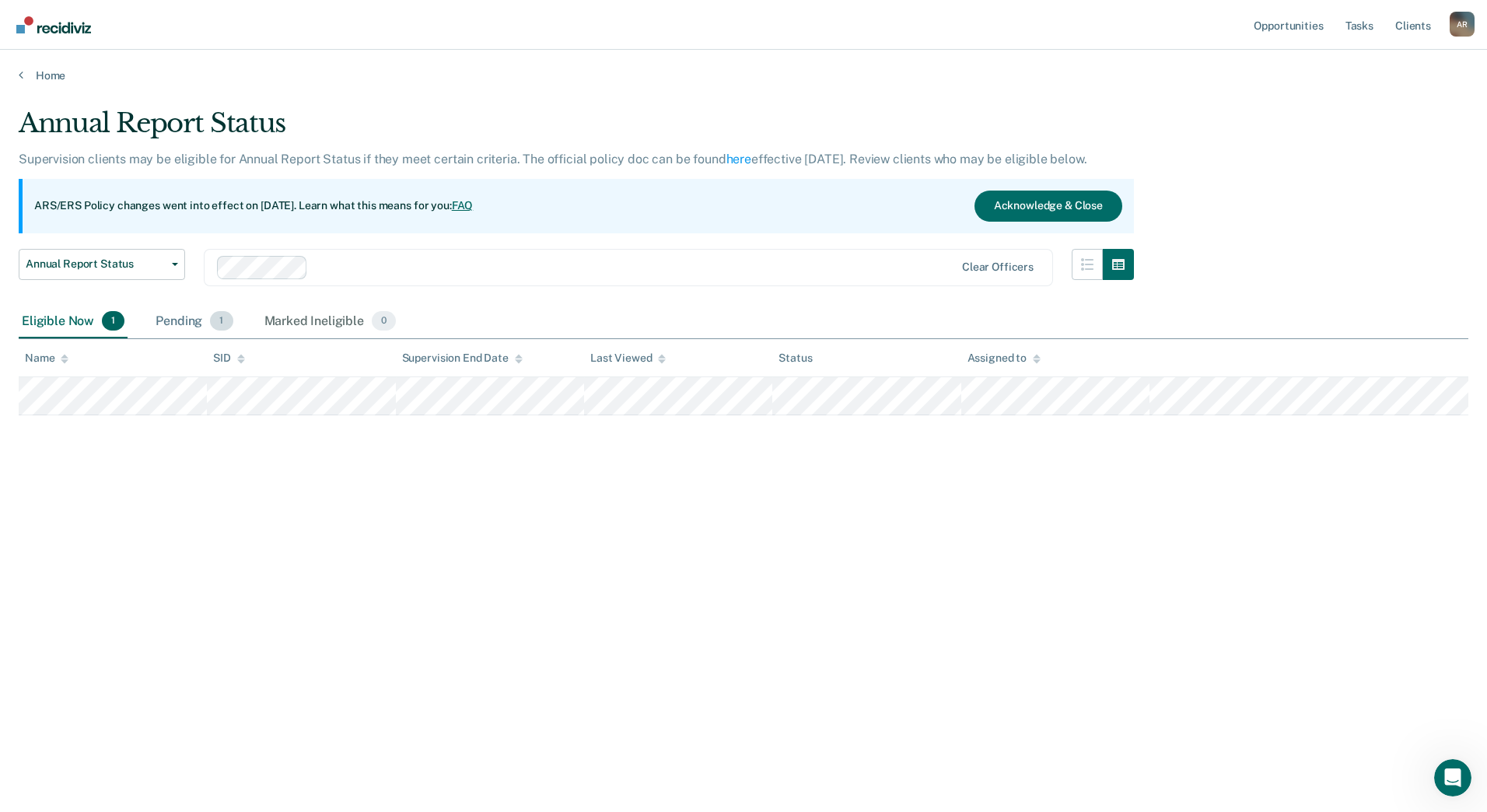
click at [188, 325] on div "Pending 1" at bounding box center [194, 322] width 84 height 34
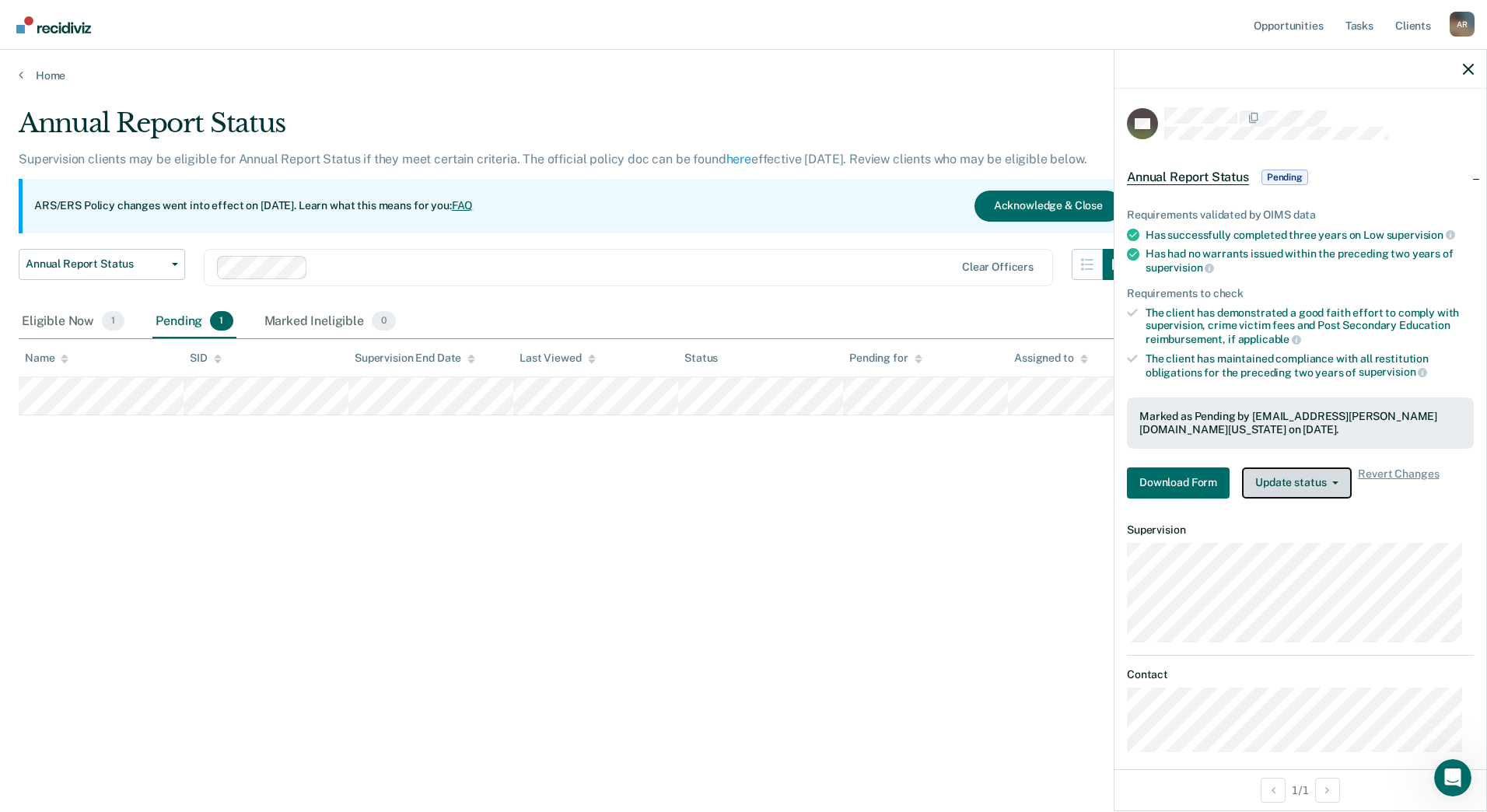
click at [1309, 494] on button "Update status" at bounding box center [1297, 483] width 109 height 31
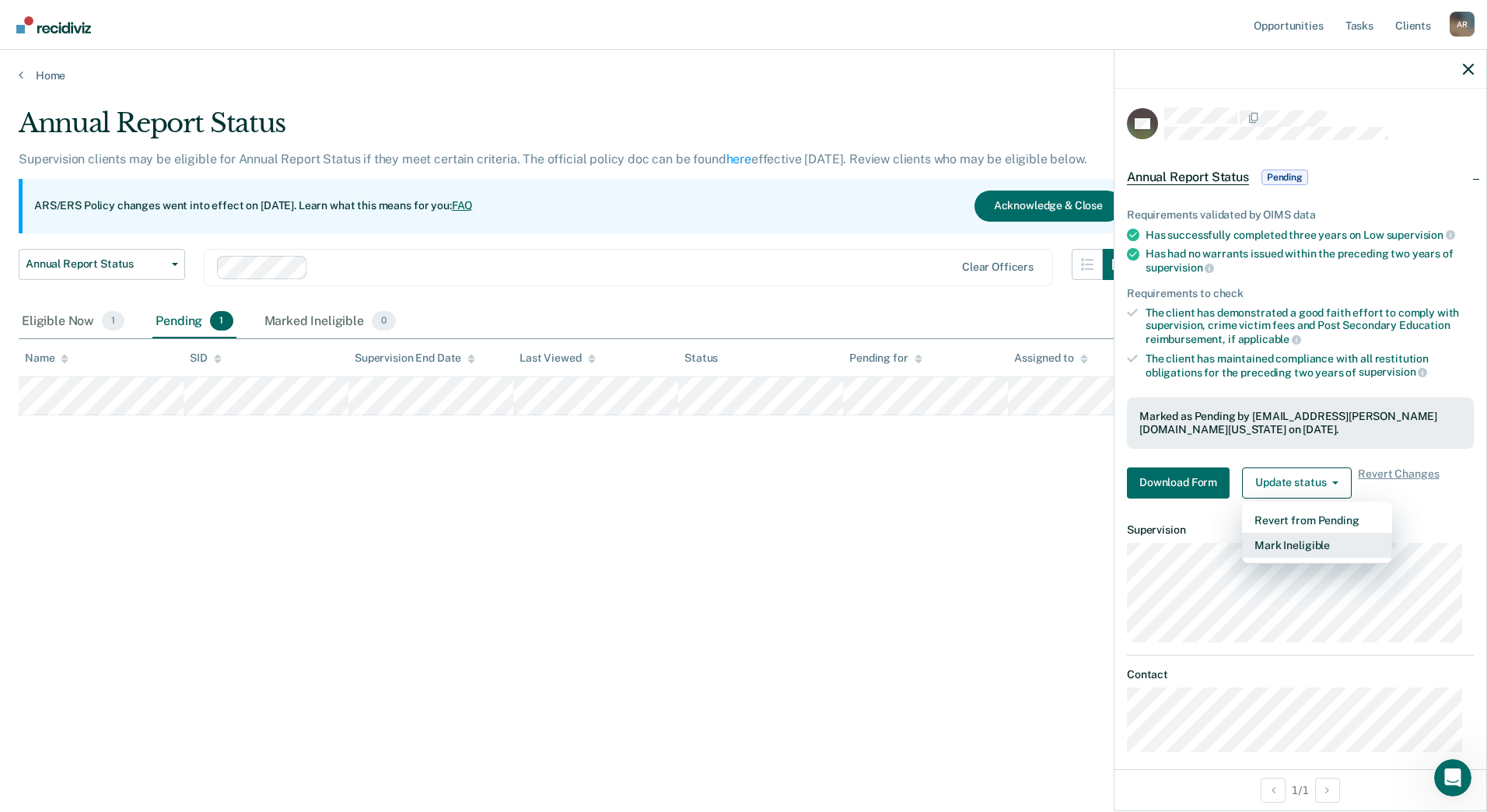
click at [1297, 539] on button "Mark Ineligible" at bounding box center [1317, 545] width 150 height 25
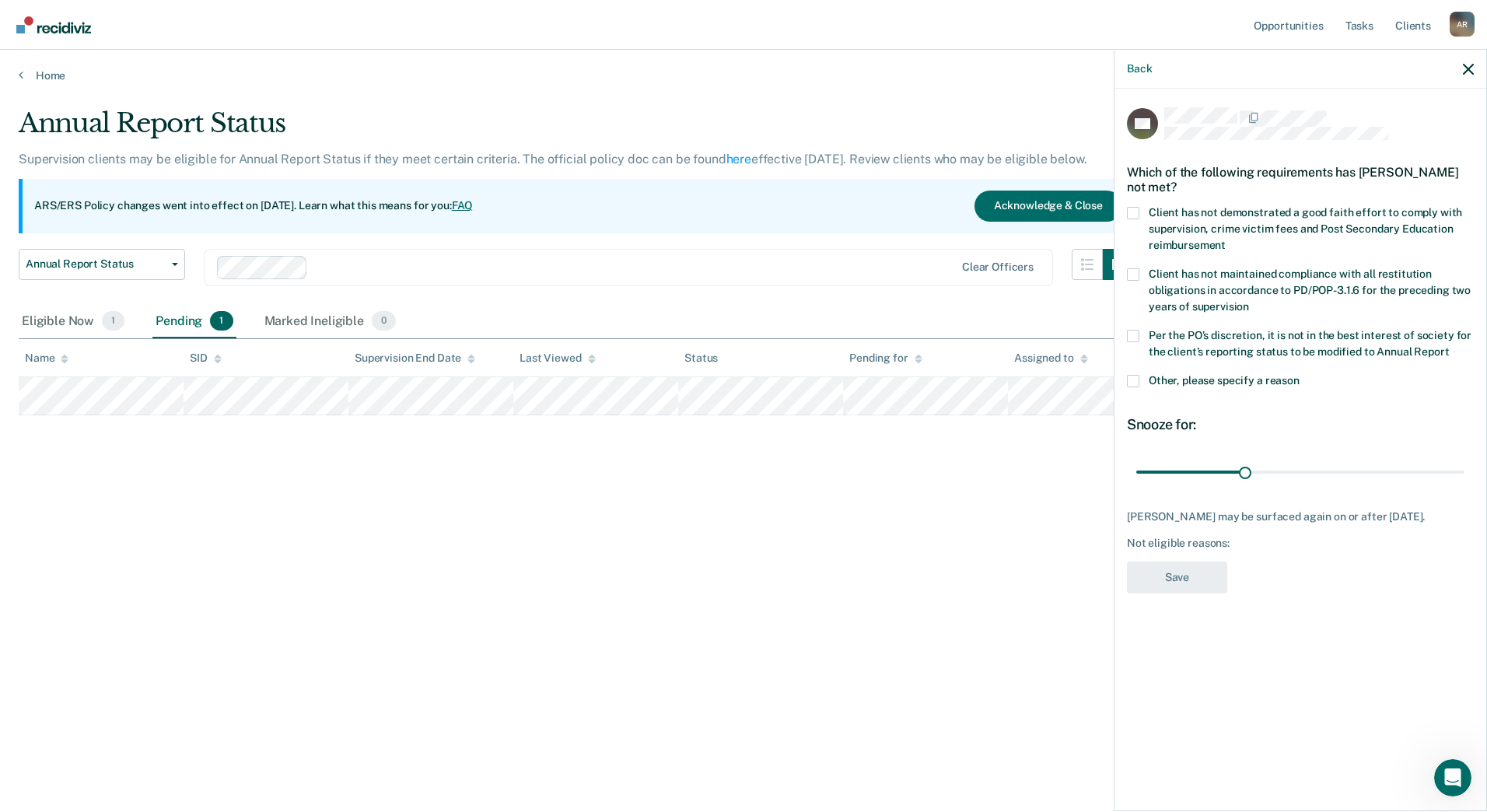
click at [847, 544] on div "Annual Report Status Supervision clients may be eligible for Annual Report Stat…" at bounding box center [744, 401] width 1450 height 588
click at [47, 78] on link "Home" at bounding box center [744, 76] width 1450 height 14
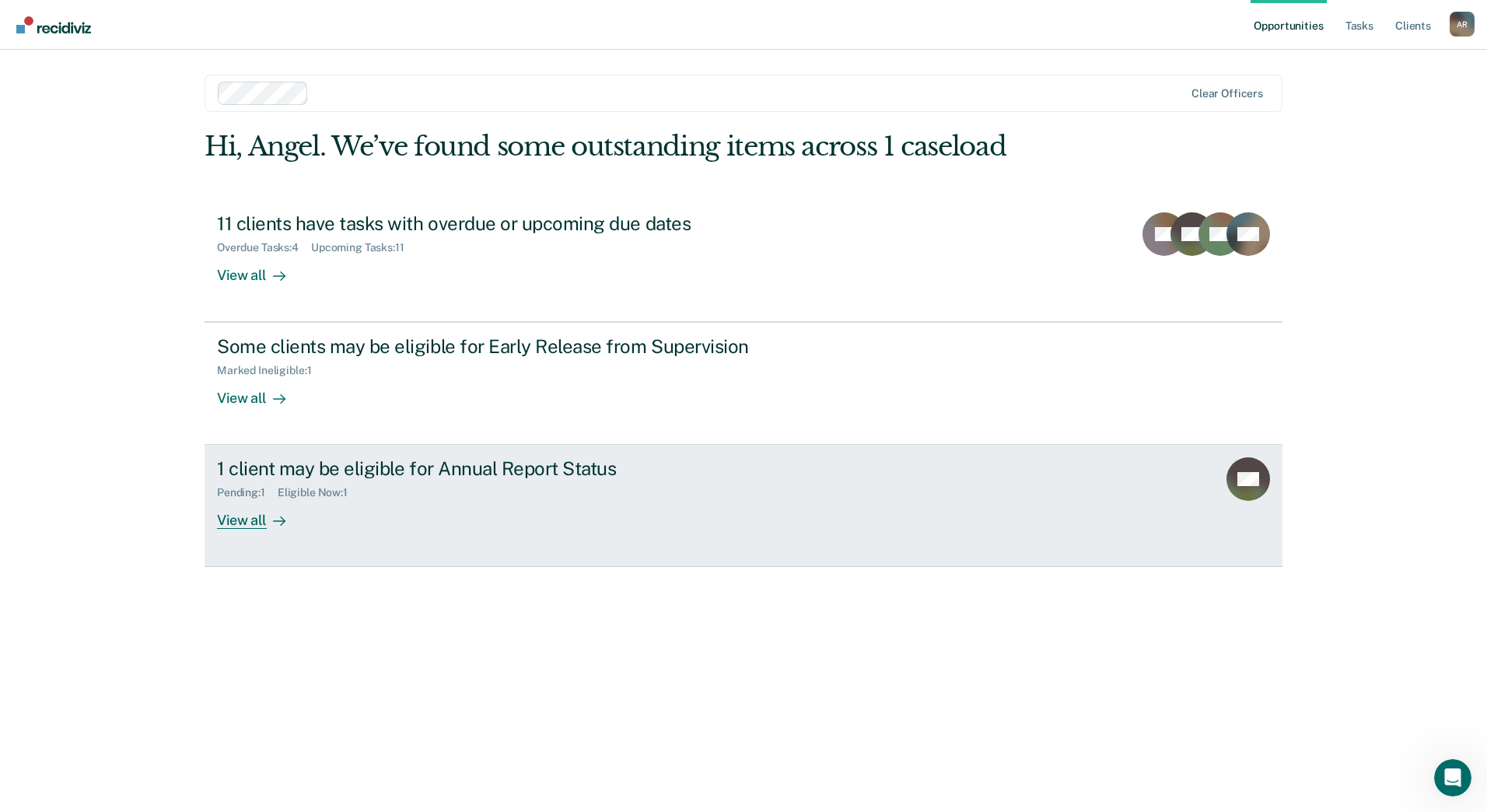
click at [358, 474] on div "1 client may be eligible for Annual Report Status" at bounding box center [490, 468] width 546 height 22
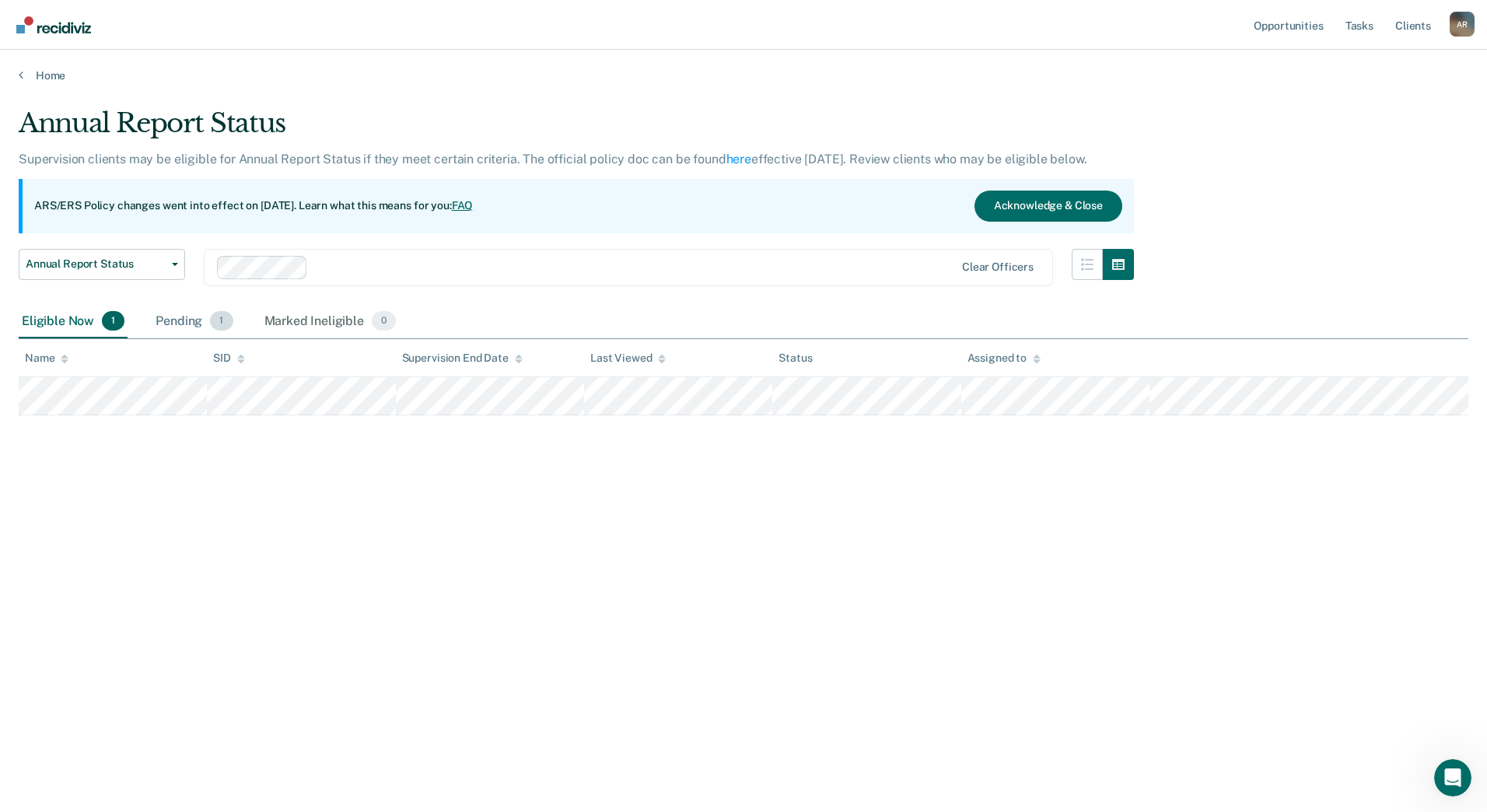
click at [196, 327] on div "Pending 1" at bounding box center [194, 322] width 84 height 34
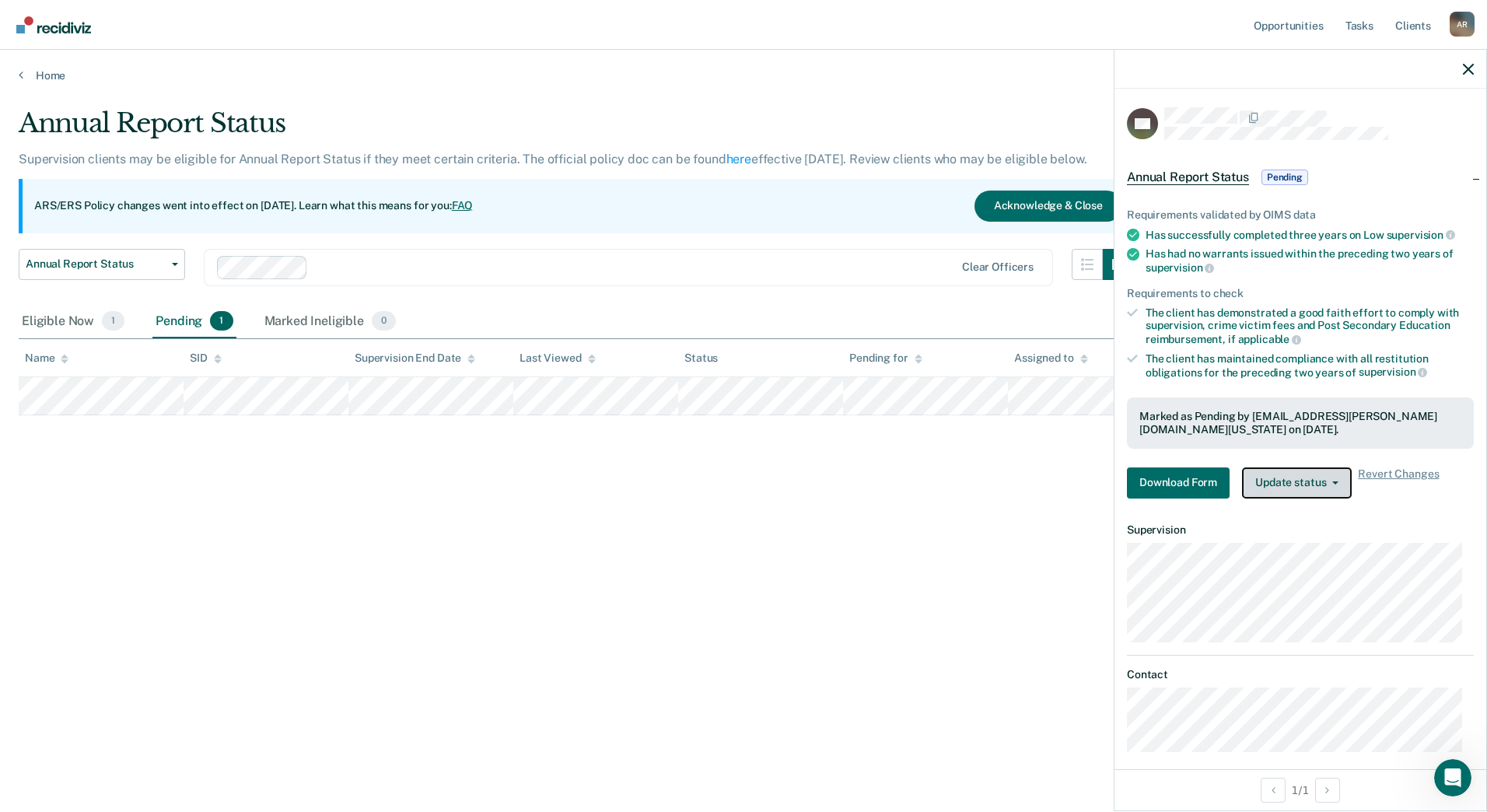
click at [1311, 496] on button "Update status" at bounding box center [1297, 483] width 109 height 31
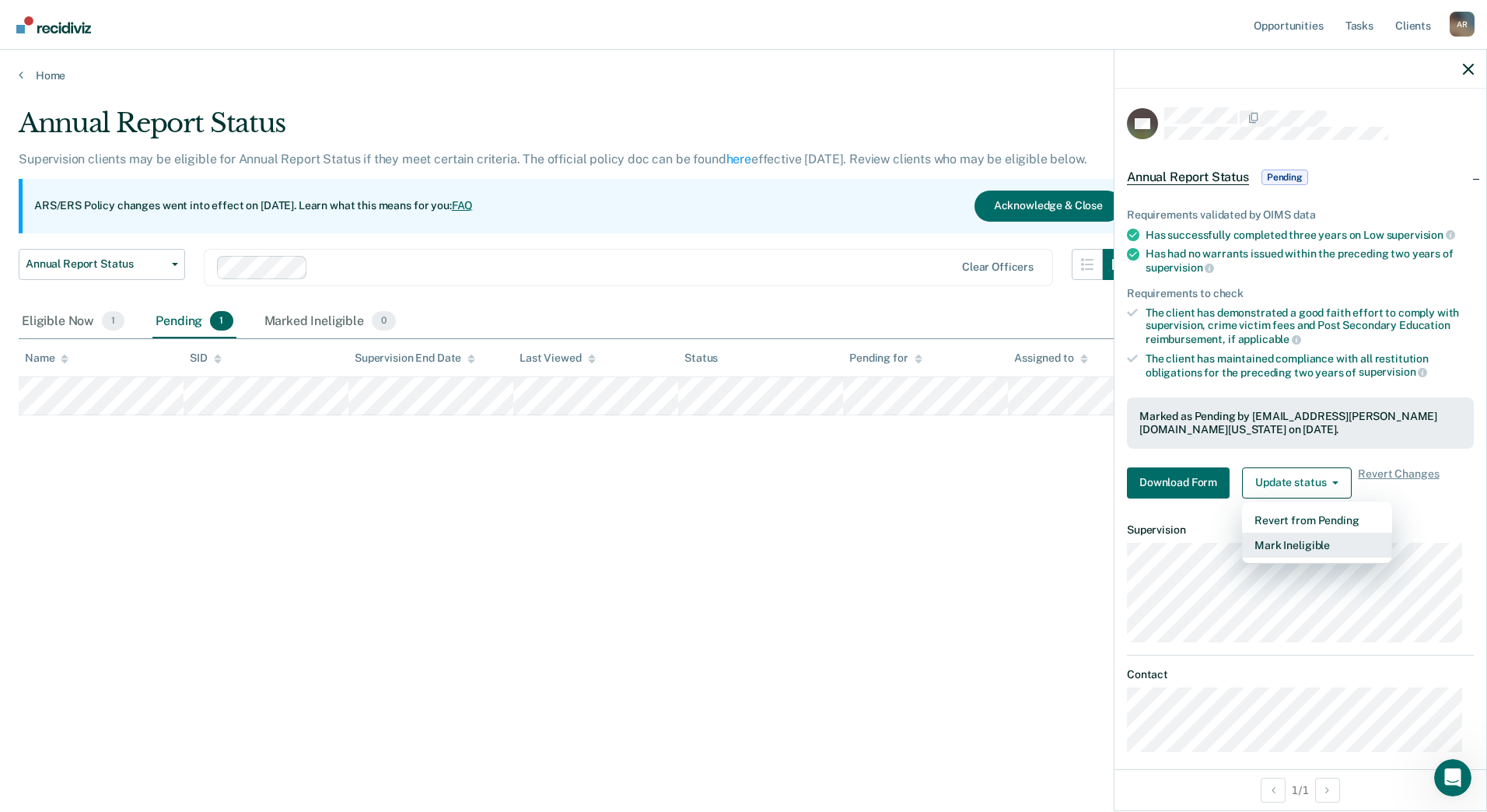
click at [1290, 544] on button "Mark Ineligible" at bounding box center [1317, 545] width 150 height 25
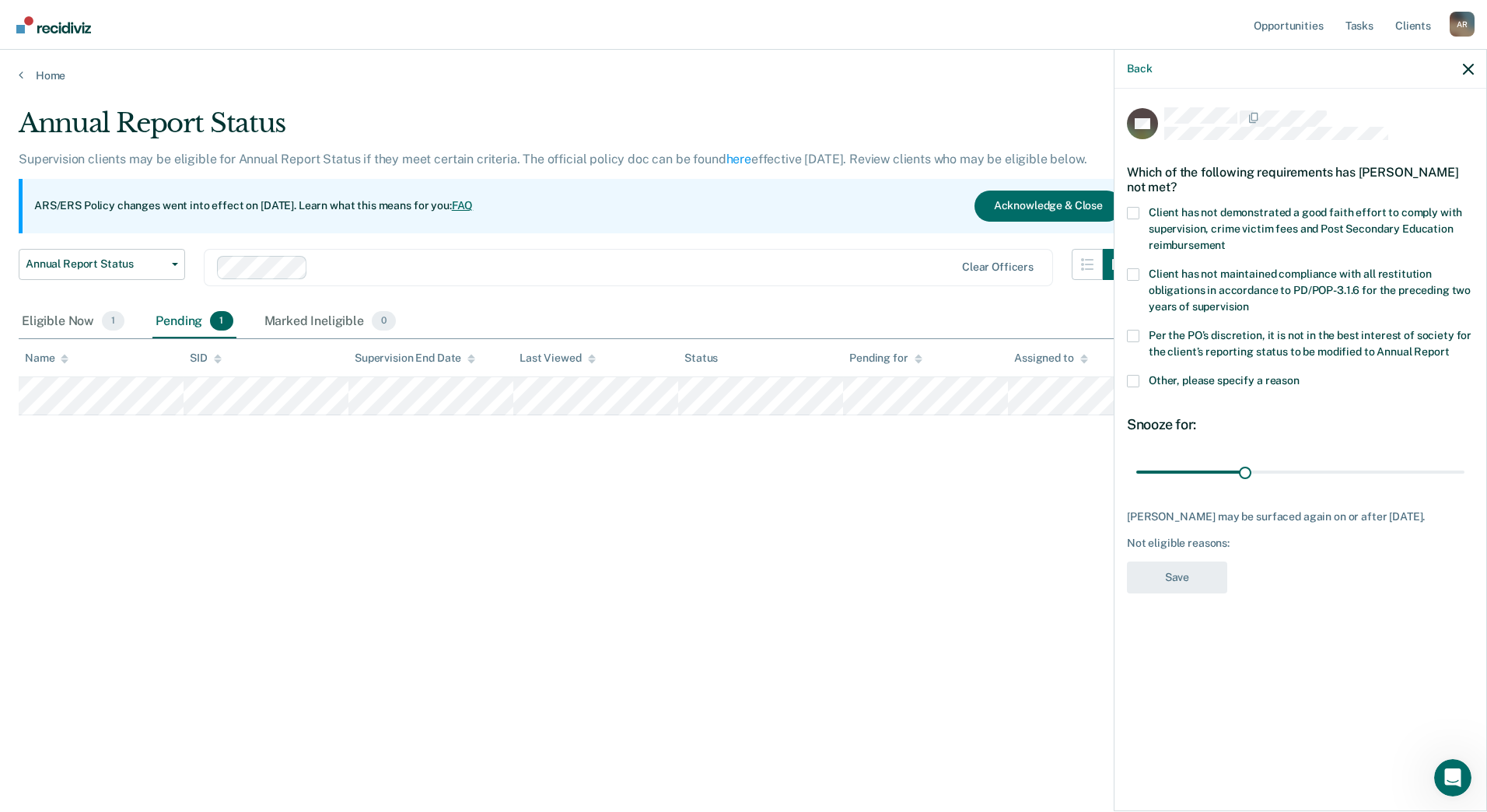
click at [1137, 340] on span at bounding box center [1133, 336] width 12 height 12
click at [1449, 346] on input "Per the PO’s discretion, it is not in the best interest of society for the clie…" at bounding box center [1449, 346] width 0 height 0
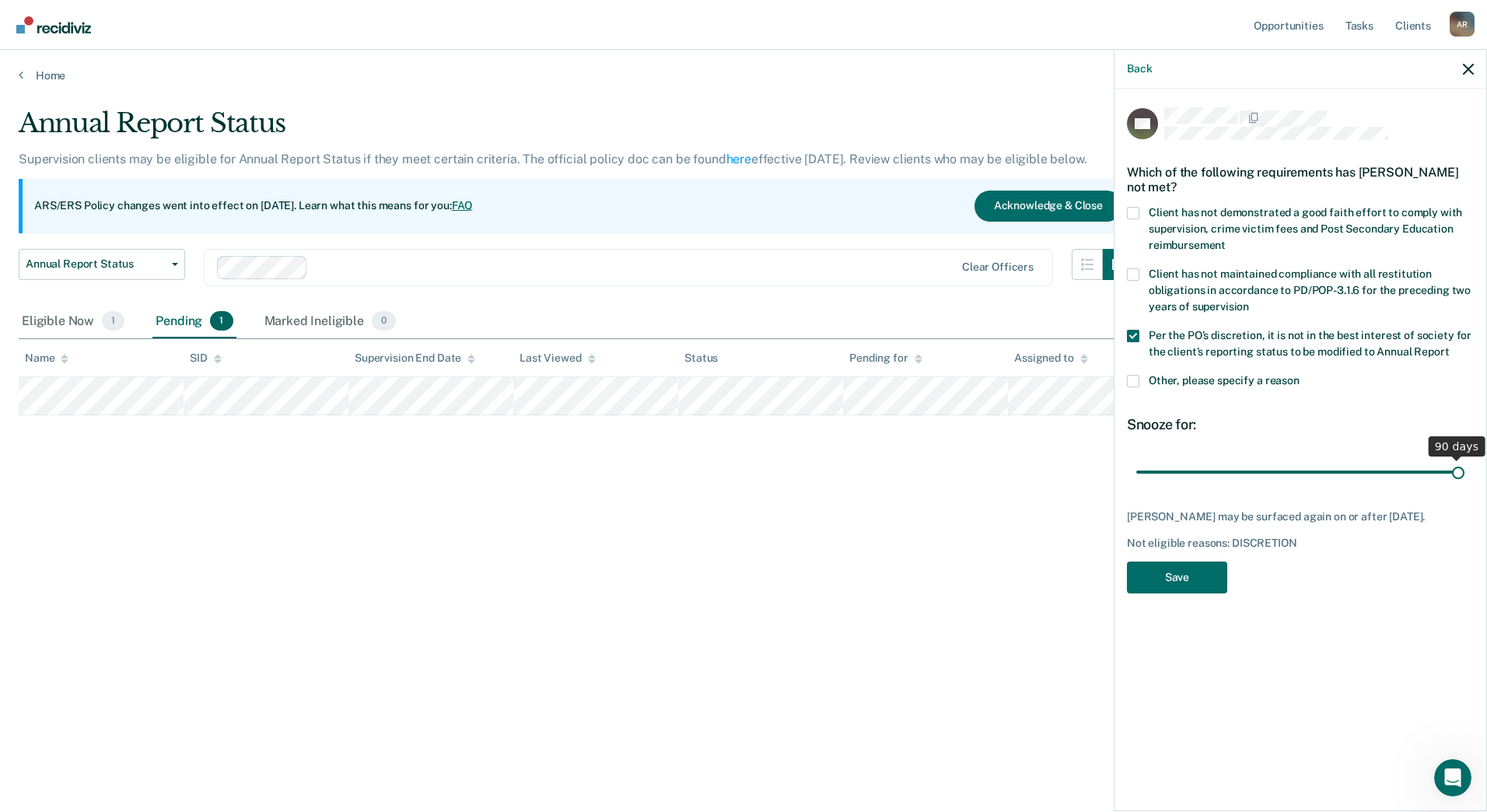
drag, startPoint x: 1248, startPoint y: 468, endPoint x: 1466, endPoint y: 462, distance: 218.1
type input "90"
click at [1465, 462] on input "range" at bounding box center [1300, 471] width 328 height 28
click at [1174, 568] on button "Save" at bounding box center [1177, 577] width 100 height 32
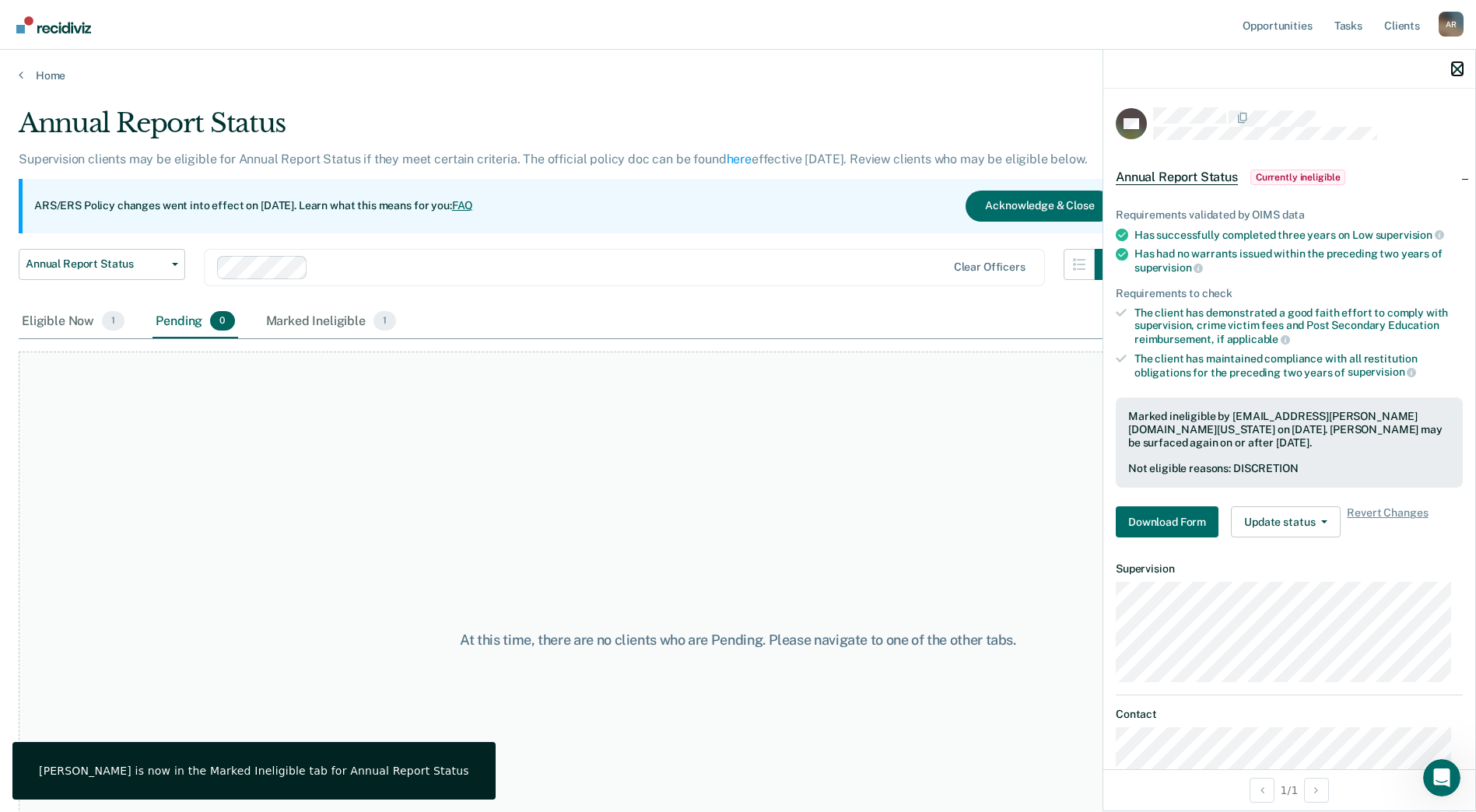
click at [1457, 74] on icon "button" at bounding box center [1457, 69] width 11 height 11
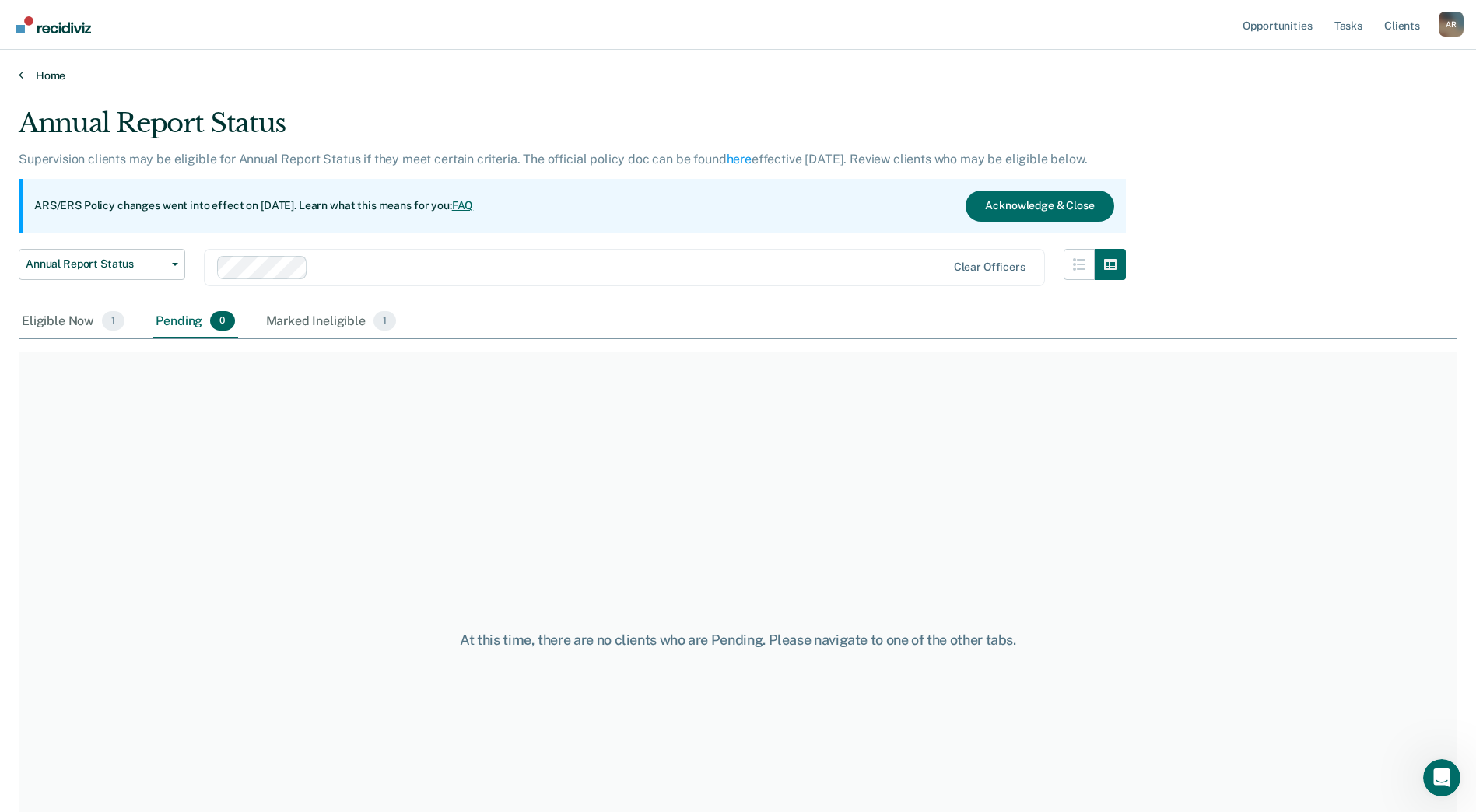
click at [59, 73] on link "Home" at bounding box center [738, 76] width 1439 height 14
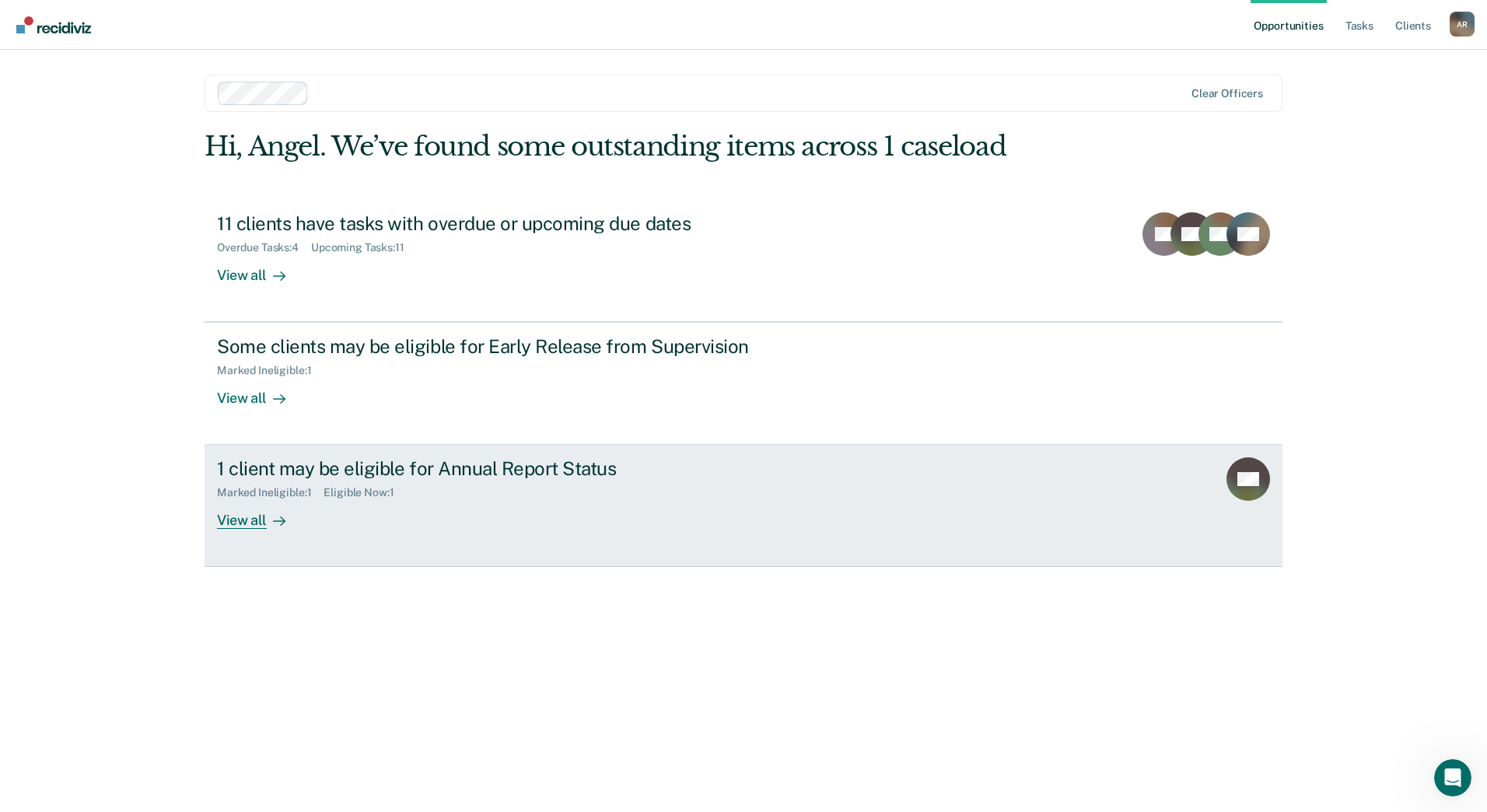
click at [269, 520] on div at bounding box center [276, 520] width 19 height 18
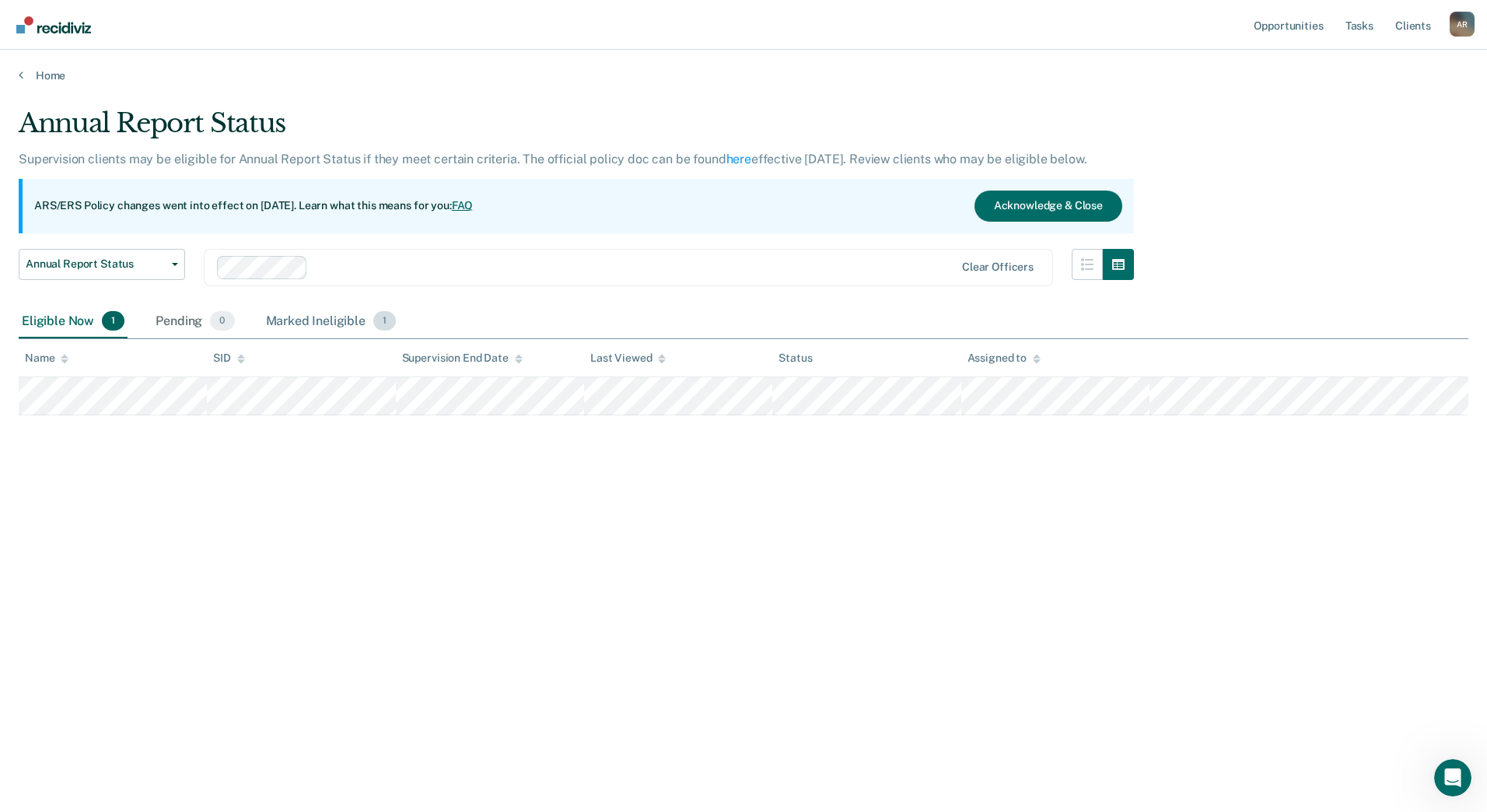
click at [279, 326] on div "Marked Ineligible 1" at bounding box center [332, 322] width 137 height 34
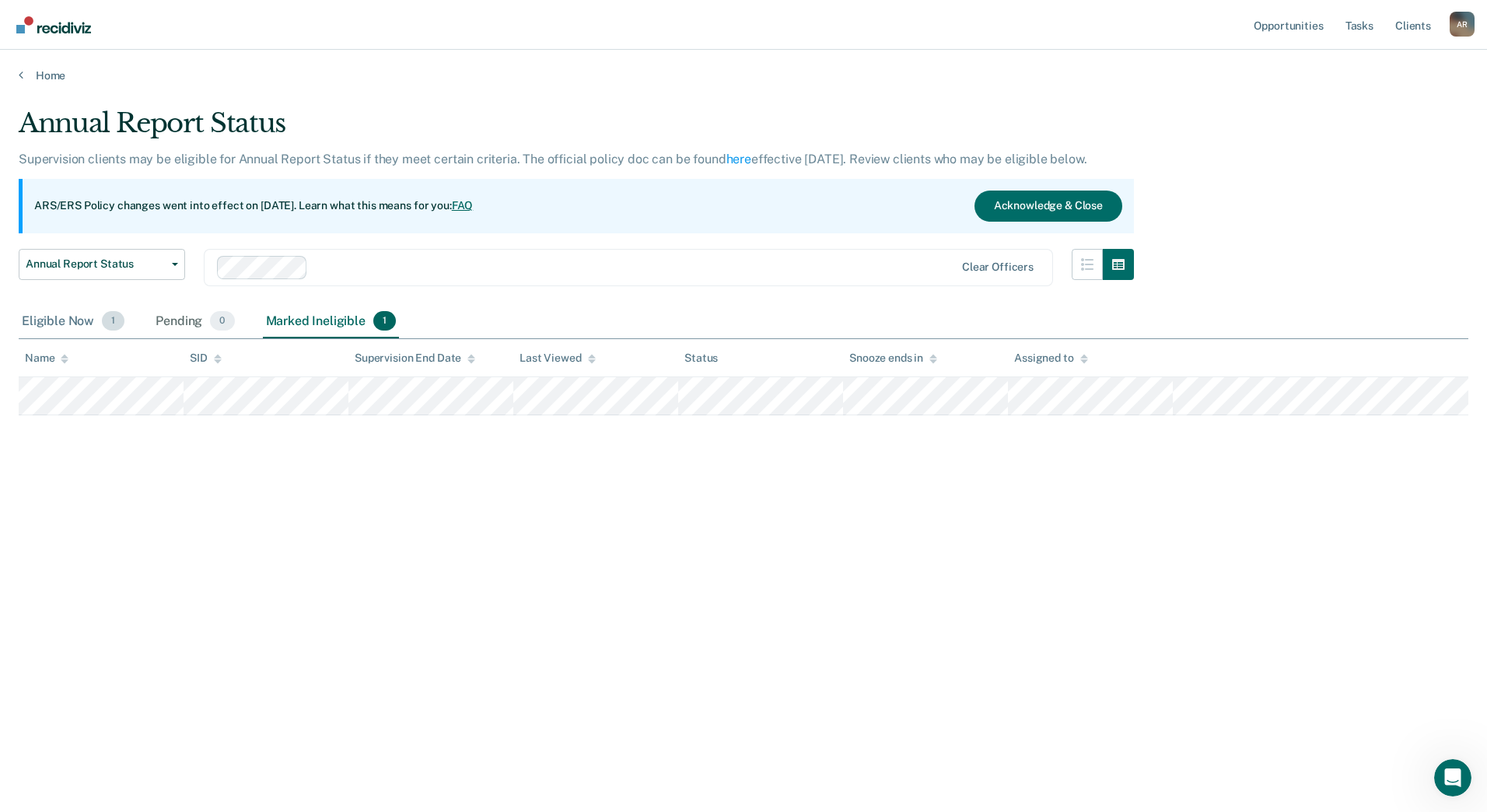
click at [77, 326] on div "Eligible Now 1" at bounding box center [73, 322] width 109 height 34
